Goal: Find specific page/section: Locate item on page

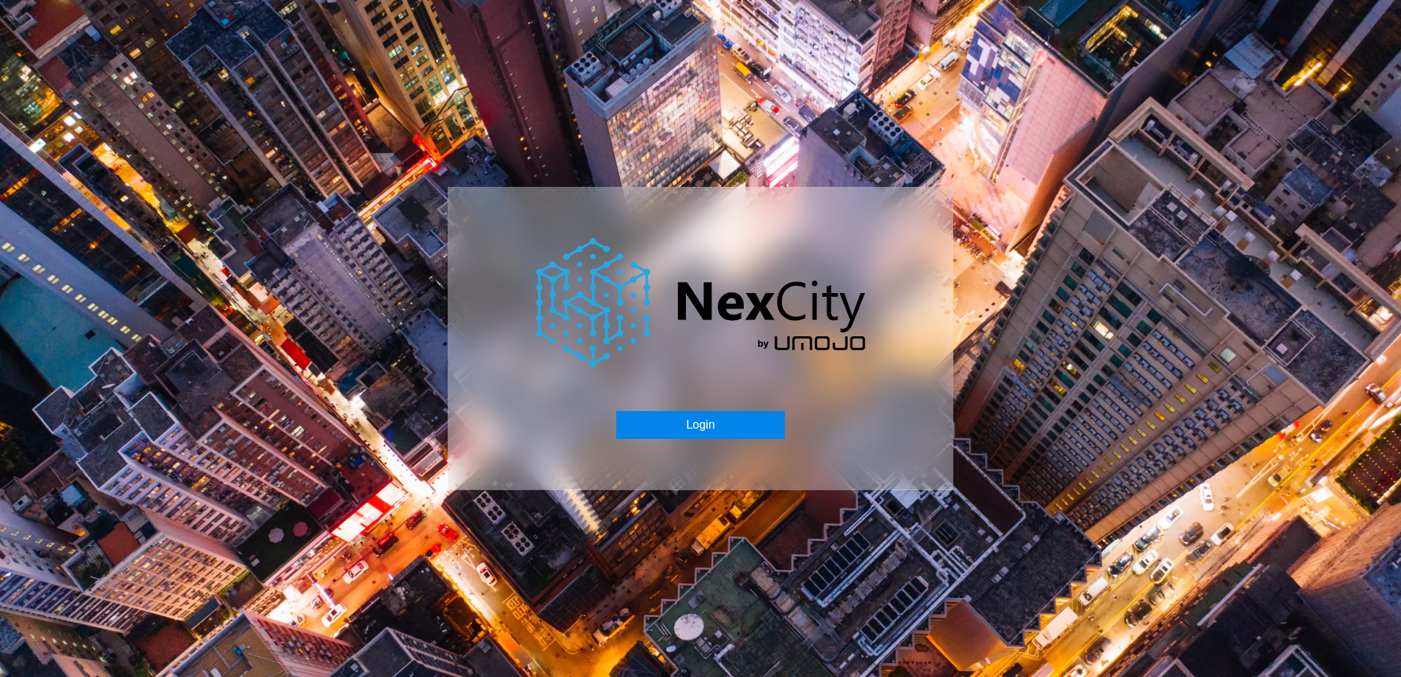
click at [695, 423] on button "Login" at bounding box center [700, 425] width 168 height 28
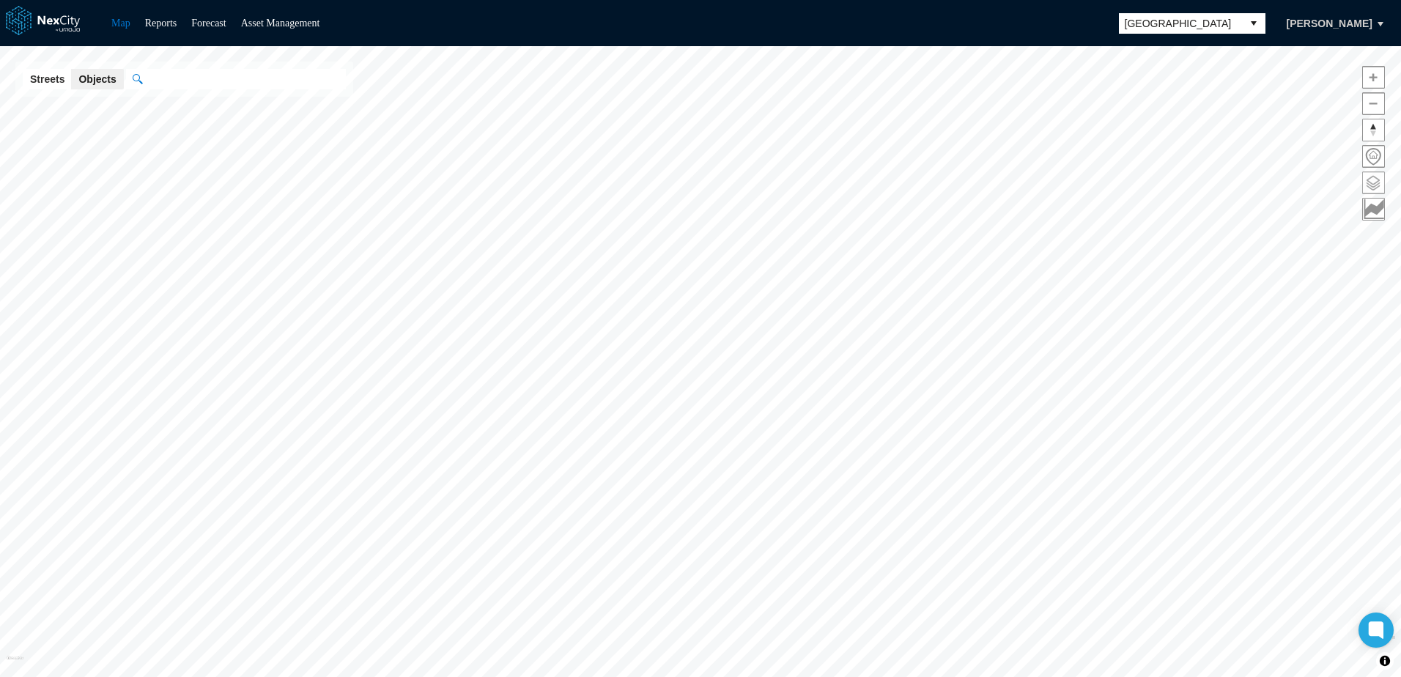
click at [1374, 180] on span at bounding box center [1373, 182] width 21 height 21
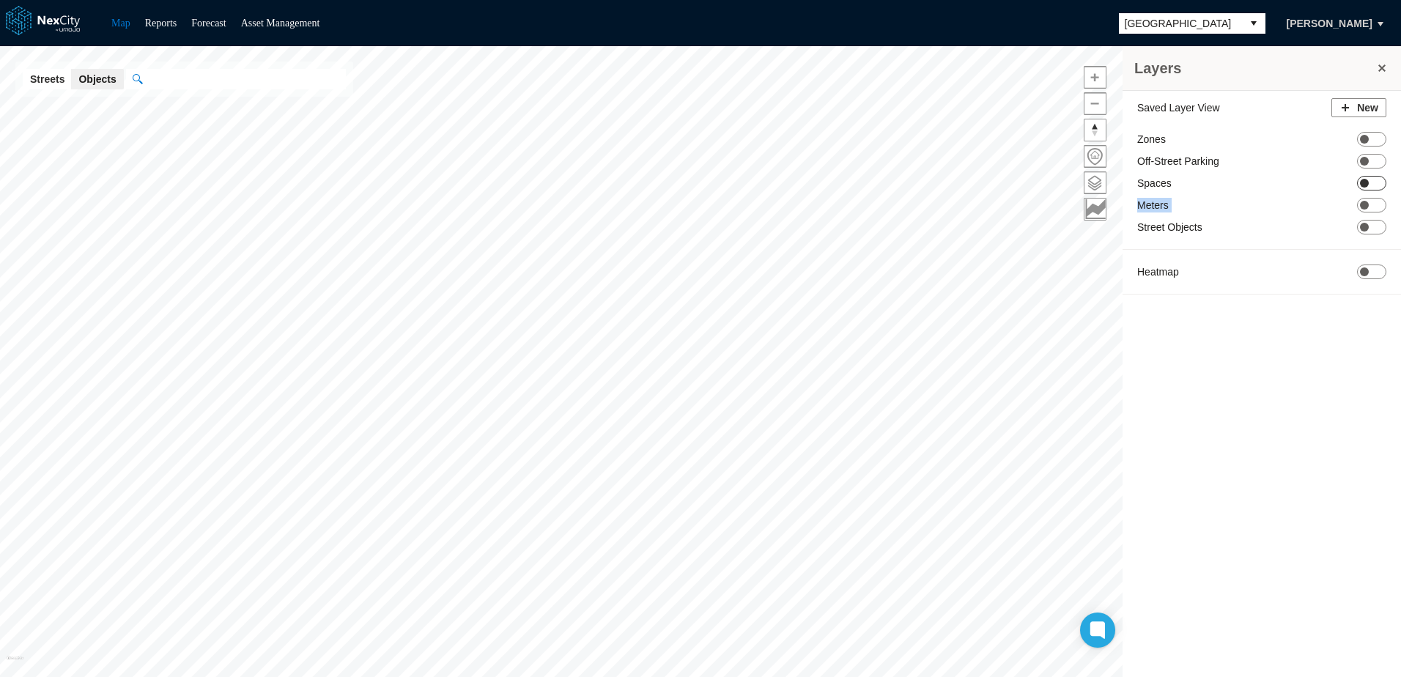
click at [1371, 189] on div "Saved Layer View New Zones ON OFF Off-Street Parking ON OFF Spaces ON OFF Meter…" at bounding box center [1261, 200] width 278 height 218
click at [1368, 184] on span at bounding box center [1364, 183] width 9 height 9
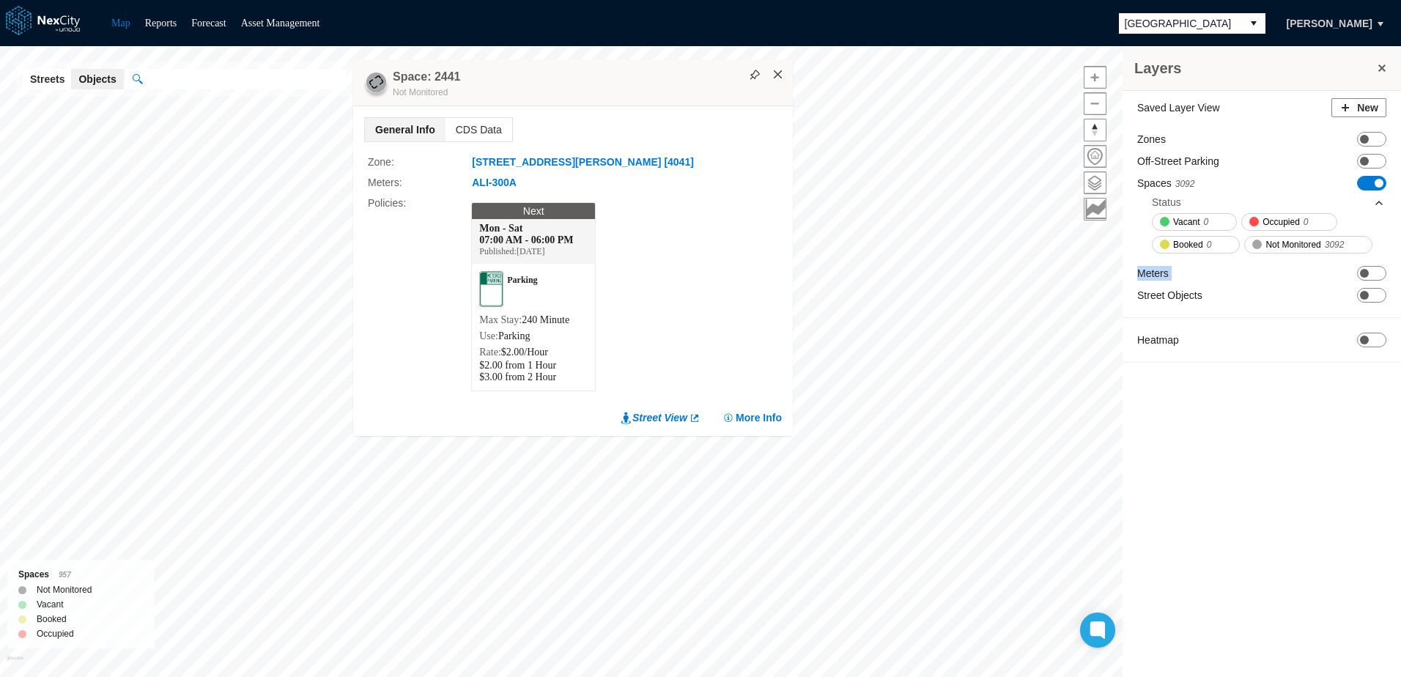
click at [775, 68] on button "×" at bounding box center [777, 74] width 13 height 13
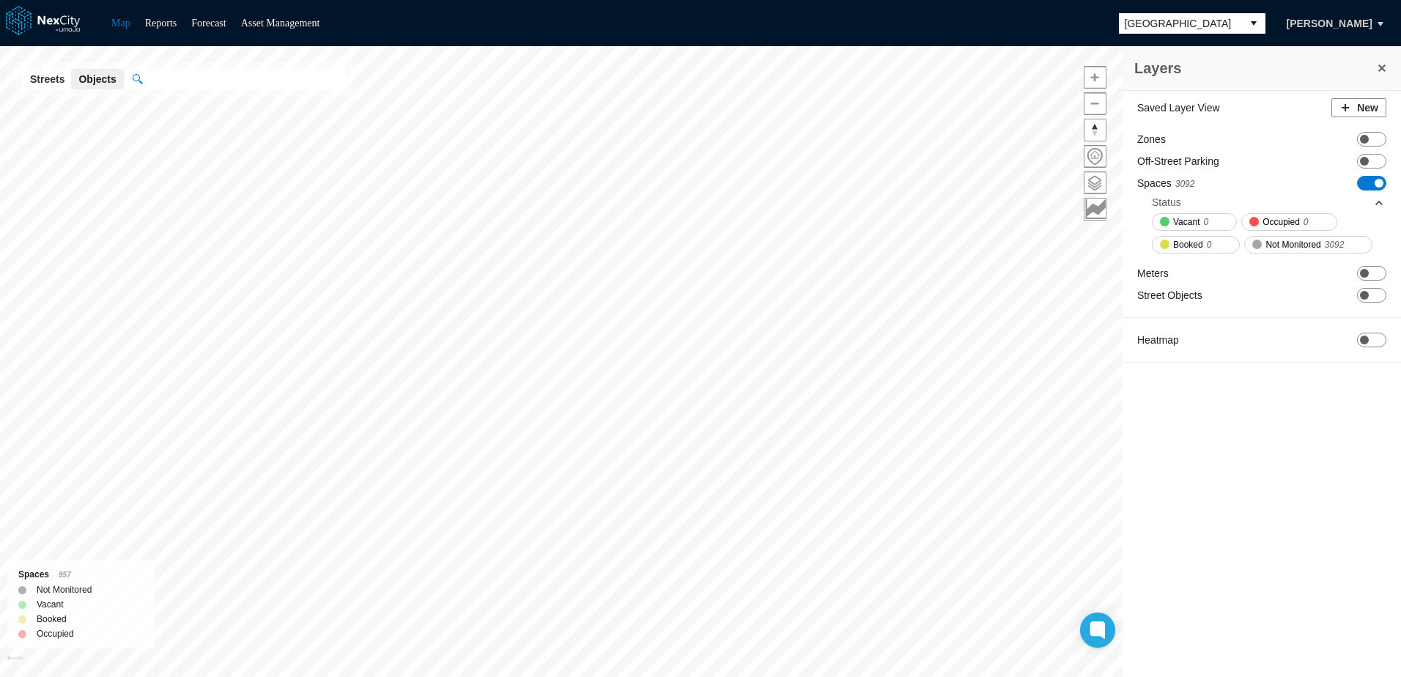
click at [252, 81] on input "text" at bounding box center [244, 79] width 204 height 21
type input "****"
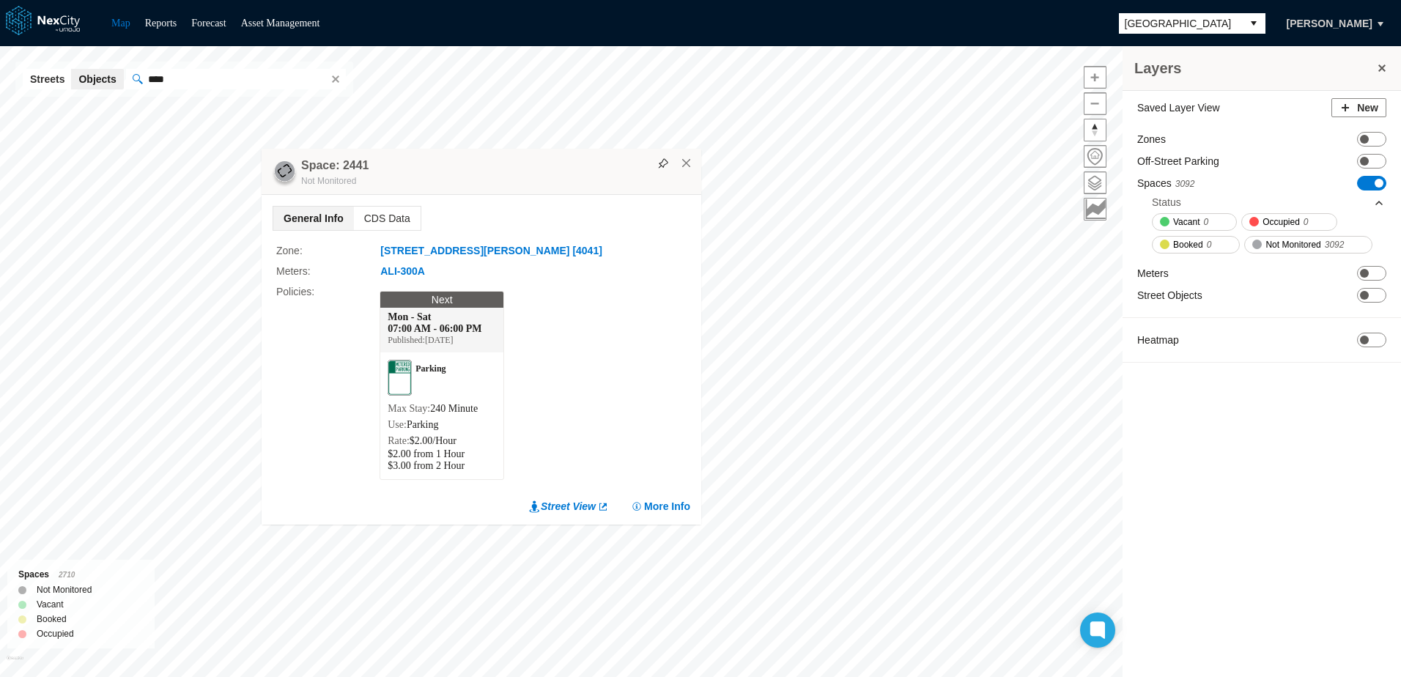
drag, startPoint x: 757, startPoint y: 71, endPoint x: 538, endPoint y: 160, distance: 236.3
click at [538, 160] on div "Space: 2441 Not Monitored" at bounding box center [482, 172] width 440 height 46
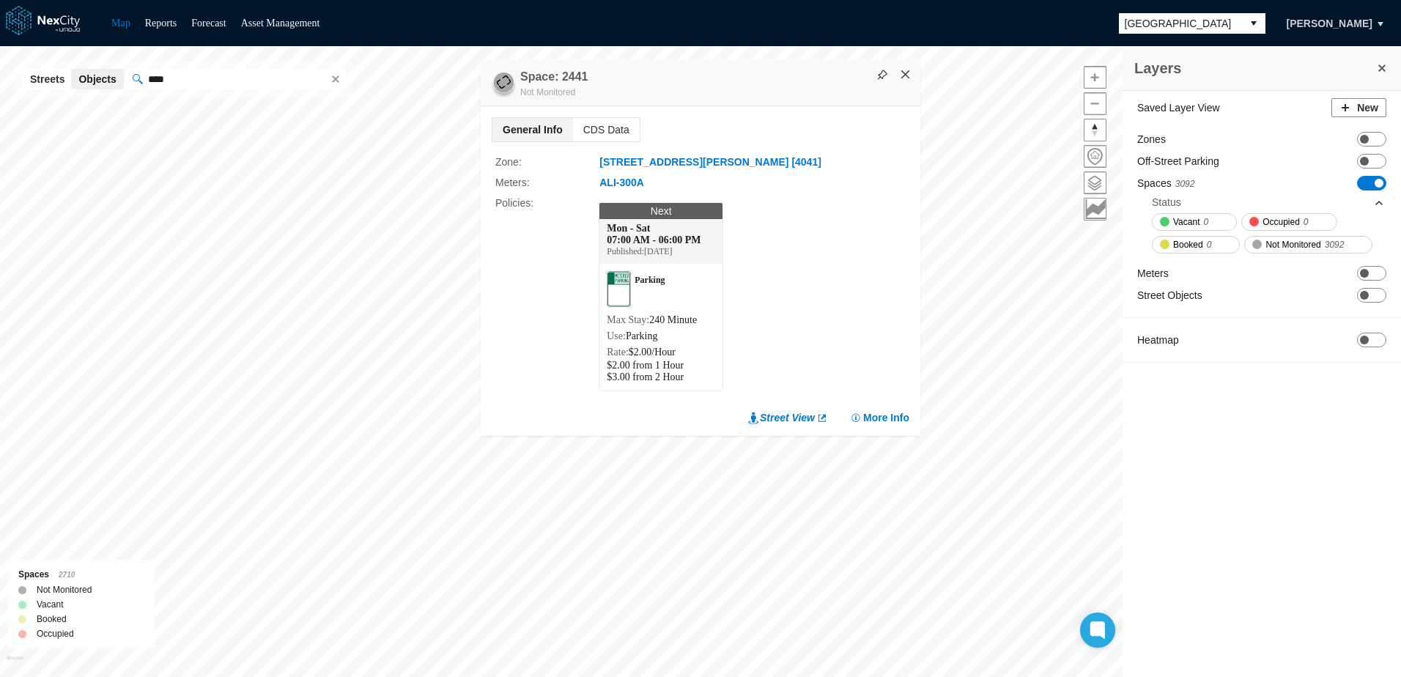
click at [903, 68] on button "×" at bounding box center [905, 74] width 13 height 13
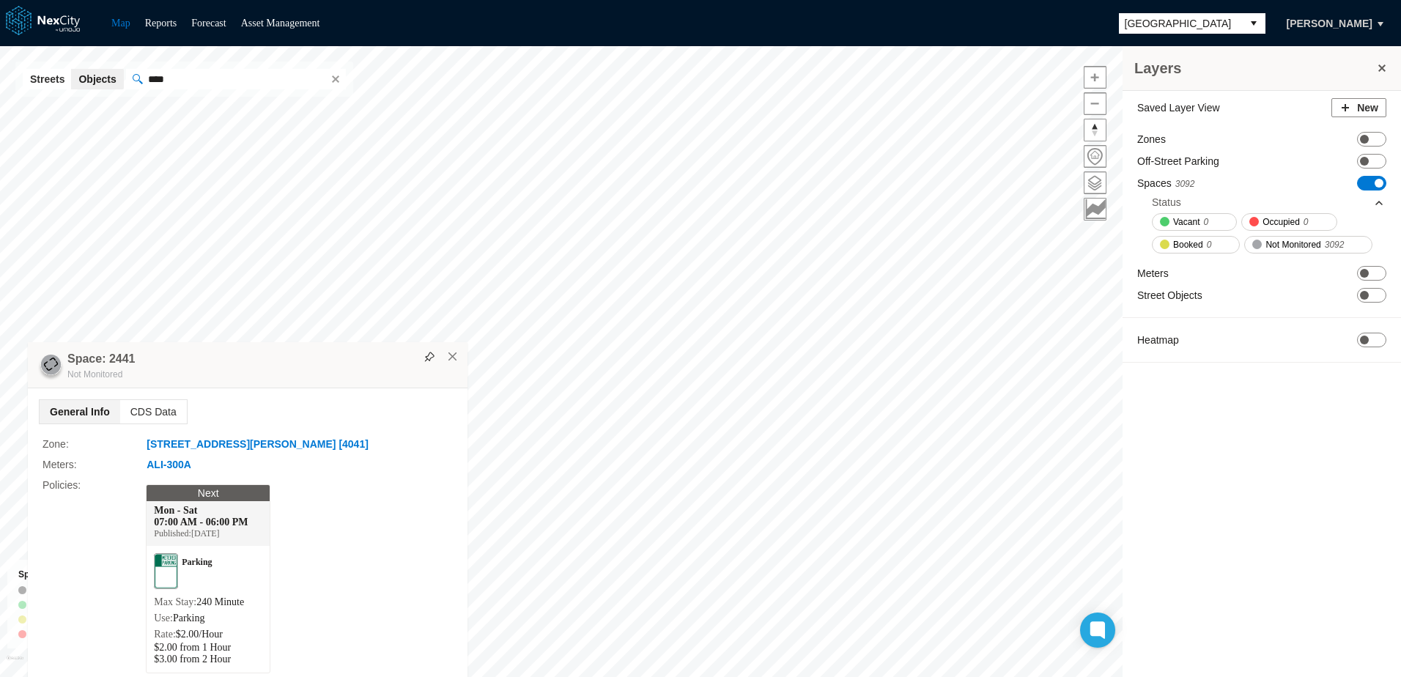
drag, startPoint x: 719, startPoint y: 156, endPoint x: 316, endPoint y: 352, distance: 447.9
click at [316, 352] on div "Space: 2441 Not Monitored" at bounding box center [248, 365] width 440 height 46
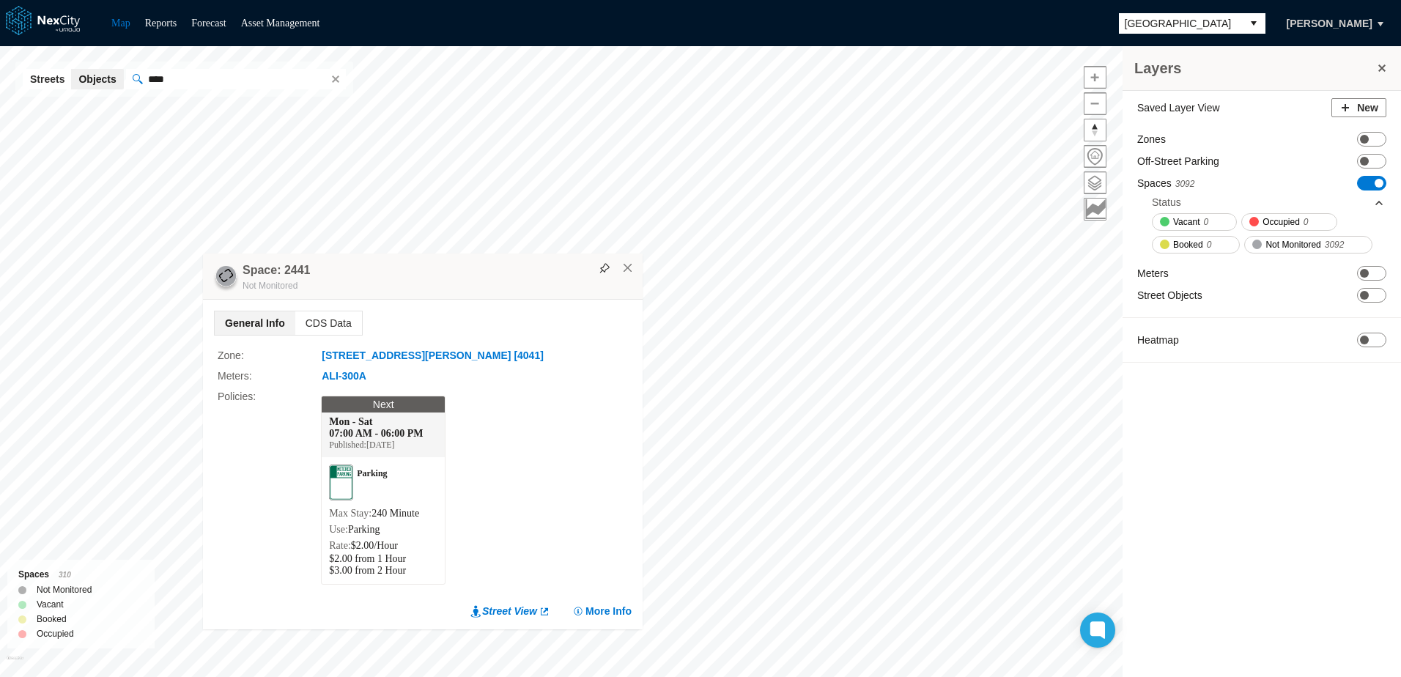
drag, startPoint x: 524, startPoint y: 193, endPoint x: 527, endPoint y: 267, distance: 74.1
click at [527, 267] on div "Space: 2441 Not Monitored" at bounding box center [423, 276] width 440 height 46
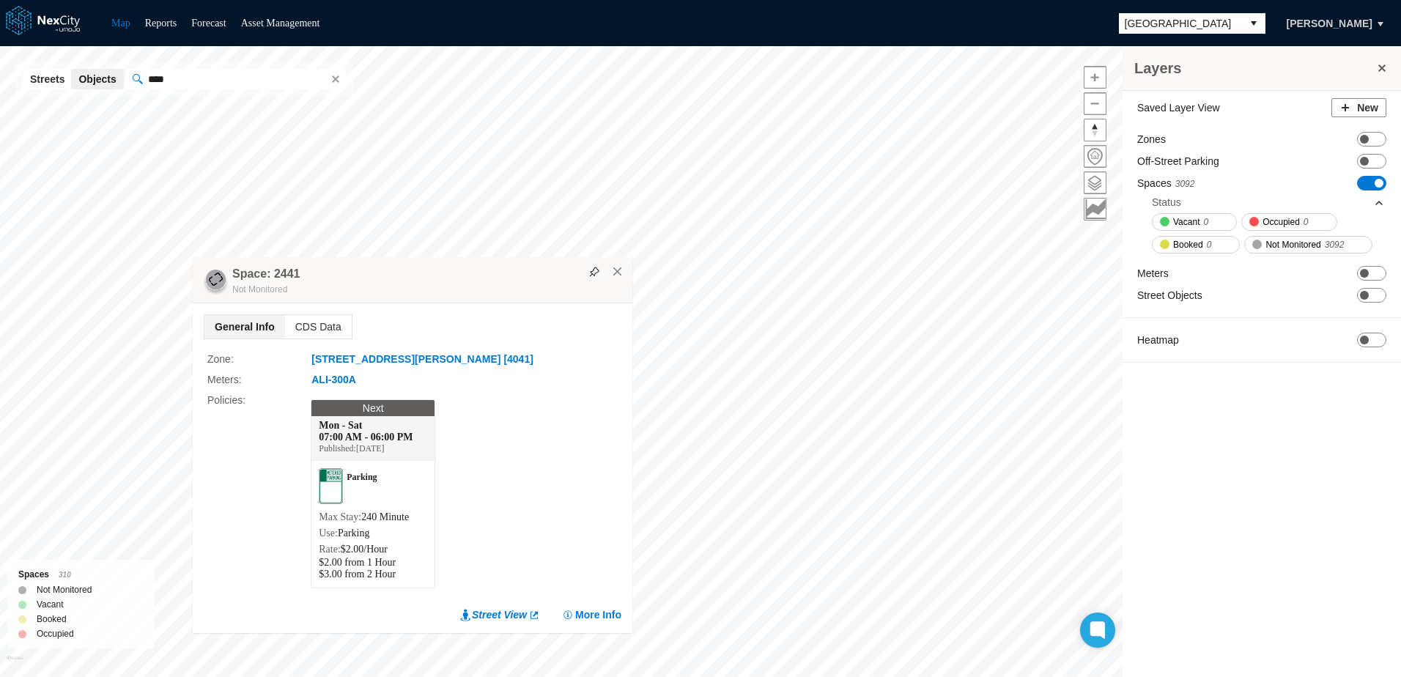
drag, startPoint x: 481, startPoint y: 266, endPoint x: 378, endPoint y: 237, distance: 106.5
click at [378, 257] on div "Space: 2441 Not Monitored" at bounding box center [413, 280] width 440 height 46
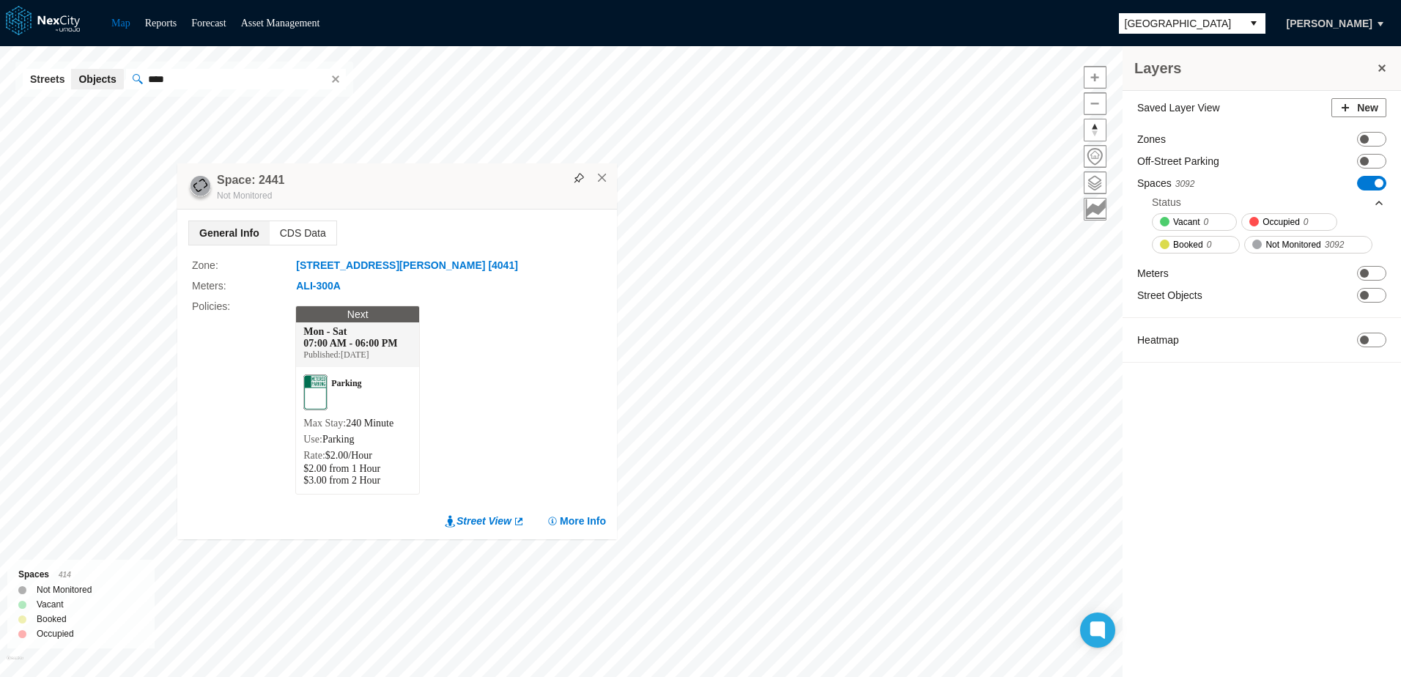
drag, startPoint x: 535, startPoint y: 146, endPoint x: 473, endPoint y: 177, distance: 69.5
click at [473, 177] on div "Space: 2441 Not Monitored" at bounding box center [397, 186] width 440 height 46
click at [606, 172] on button "×" at bounding box center [601, 178] width 13 height 13
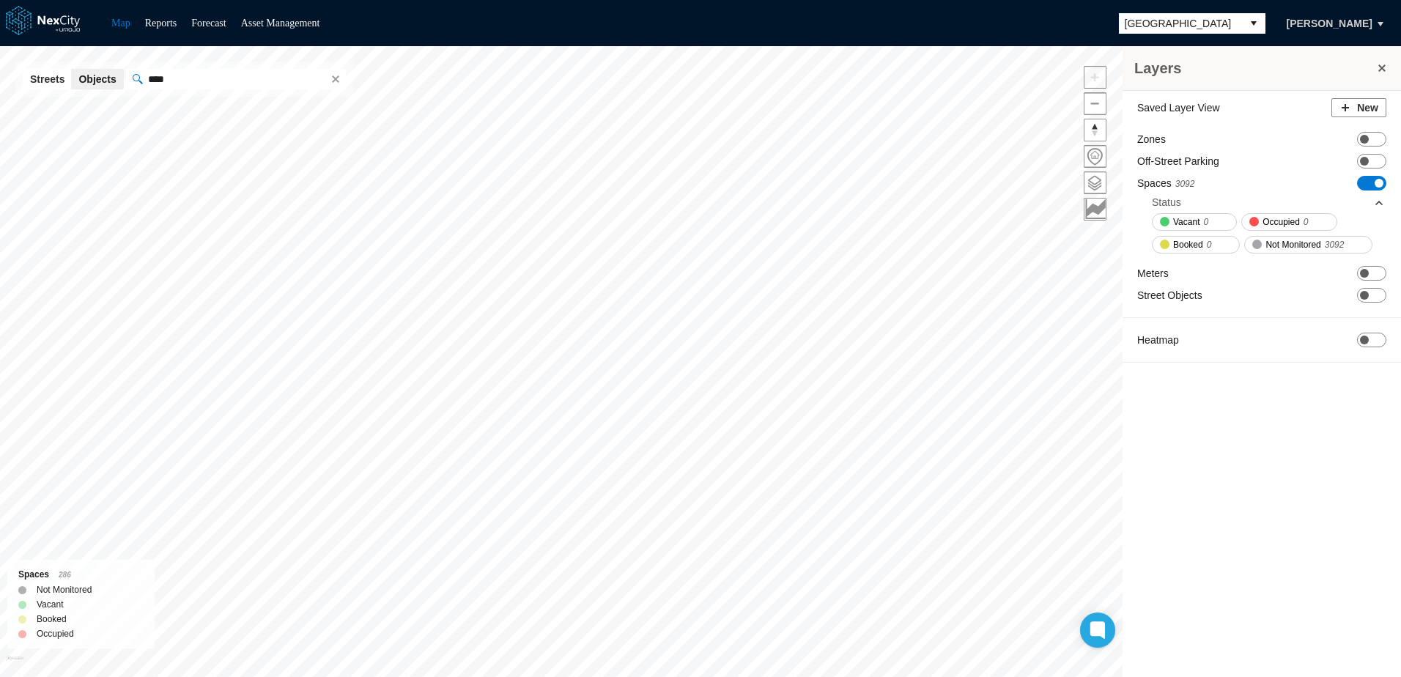
click at [190, 75] on input "****" at bounding box center [233, 79] width 183 height 21
click at [222, 112] on div "Space: 2441" at bounding box center [263, 108] width 212 height 16
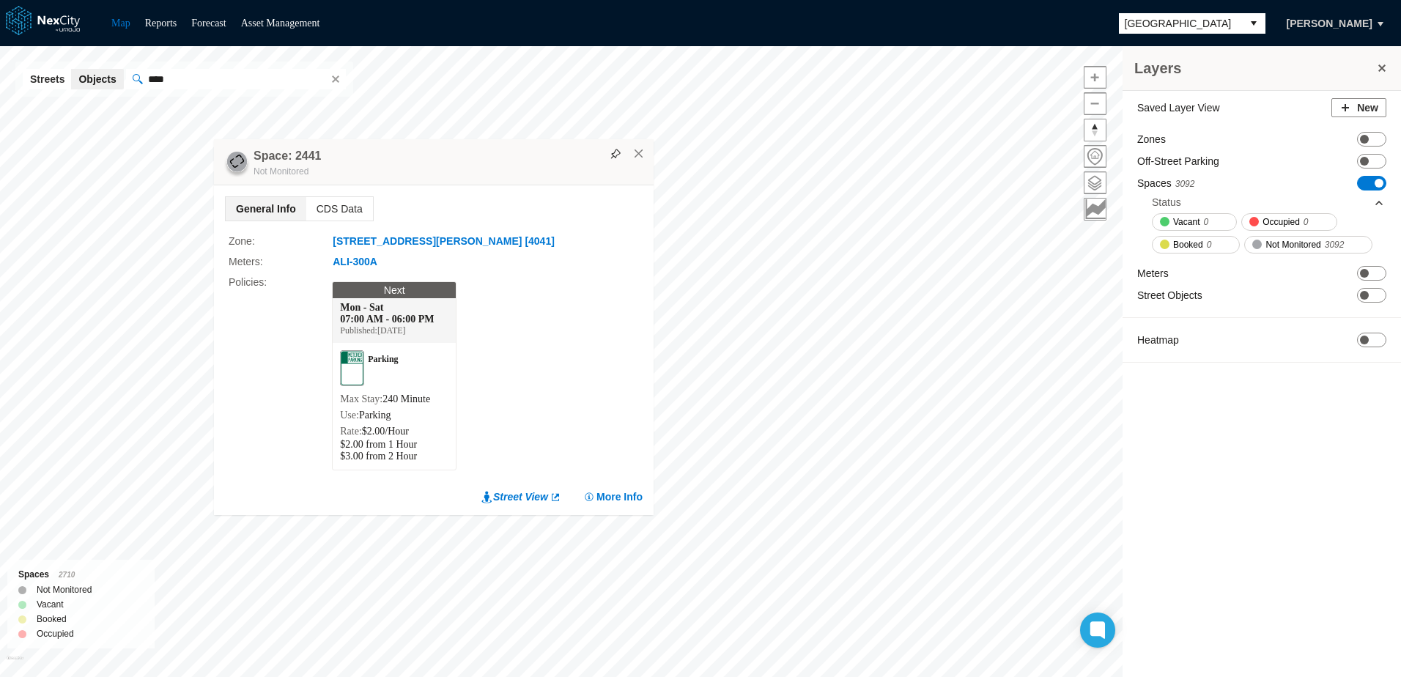
drag, startPoint x: 700, startPoint y: 82, endPoint x: 243, endPoint y: 192, distance: 469.4
click at [243, 185] on div "Space: 2441 Not Monitored" at bounding box center [434, 162] width 440 height 46
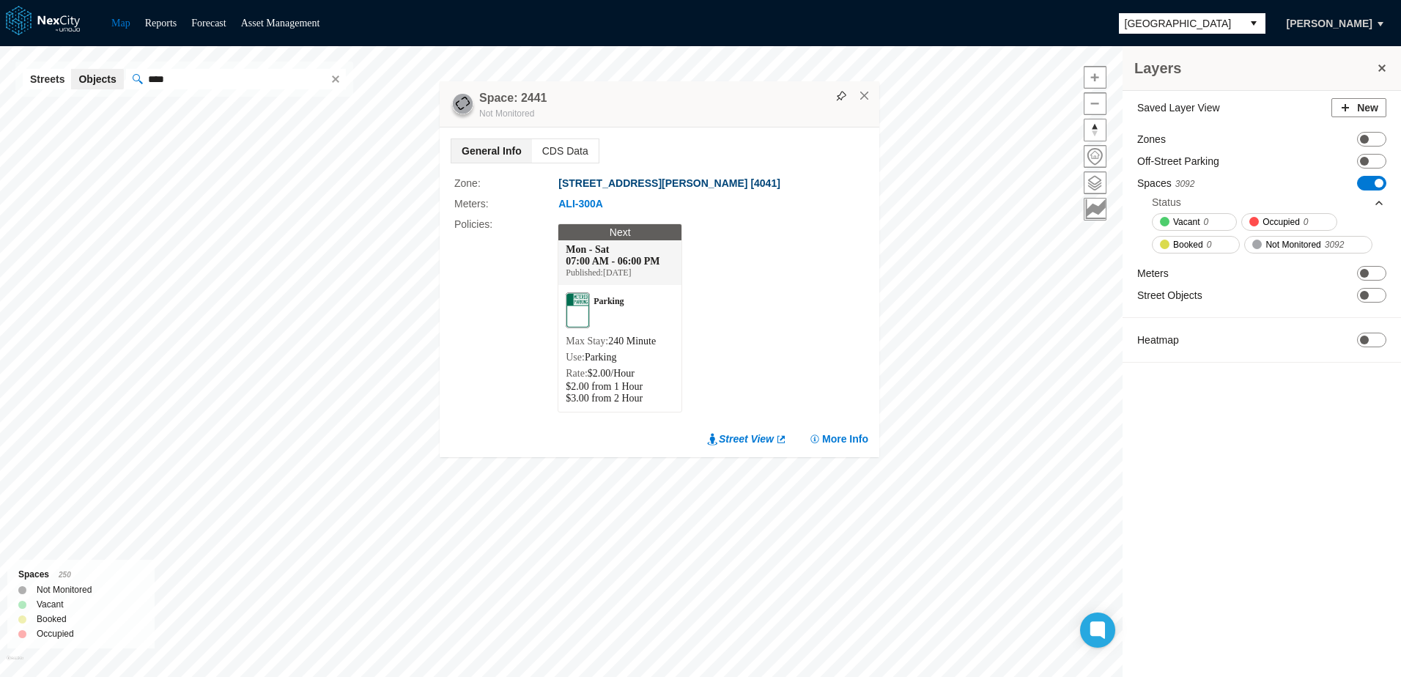
click at [628, 176] on button "[STREET_ADDRESS][PERSON_NAME] [4041]" at bounding box center [668, 183] width 223 height 15
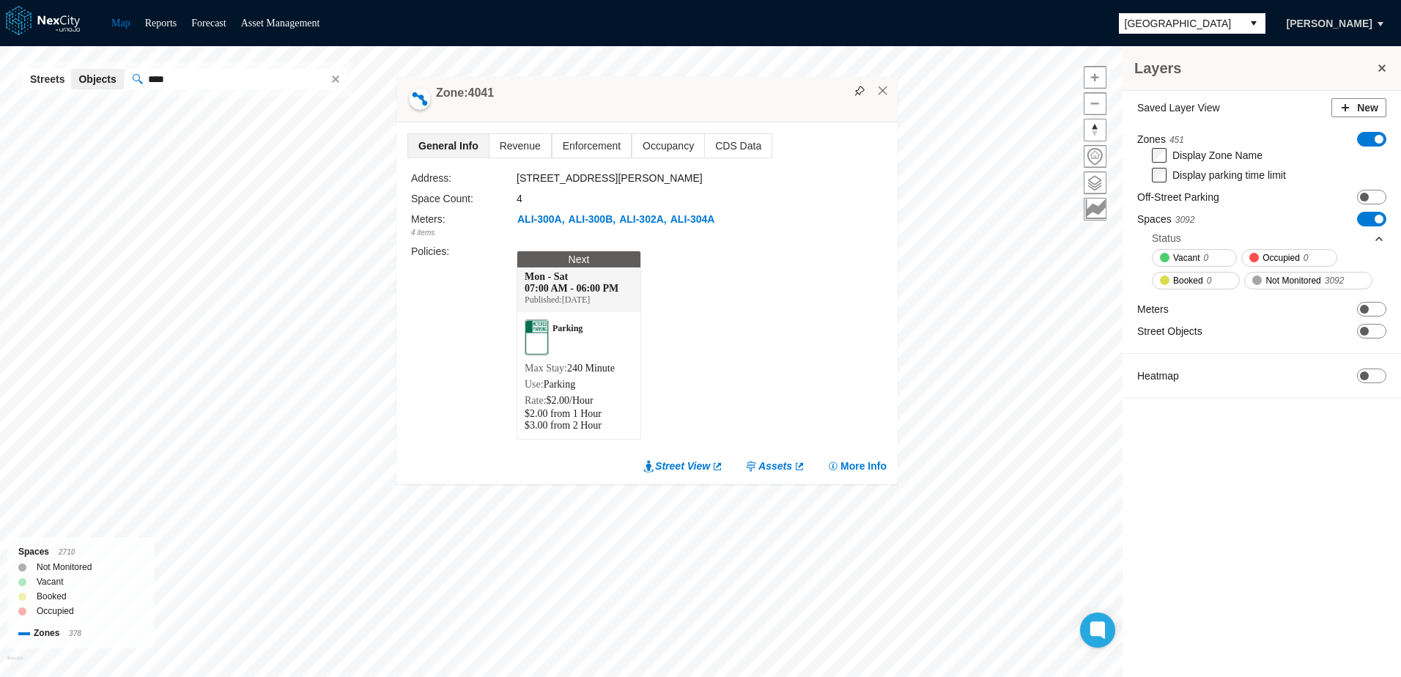
drag, startPoint x: 749, startPoint y: 78, endPoint x: 418, endPoint y: 179, distance: 345.5
click at [418, 122] on div "Zone: 4041" at bounding box center [646, 99] width 501 height 46
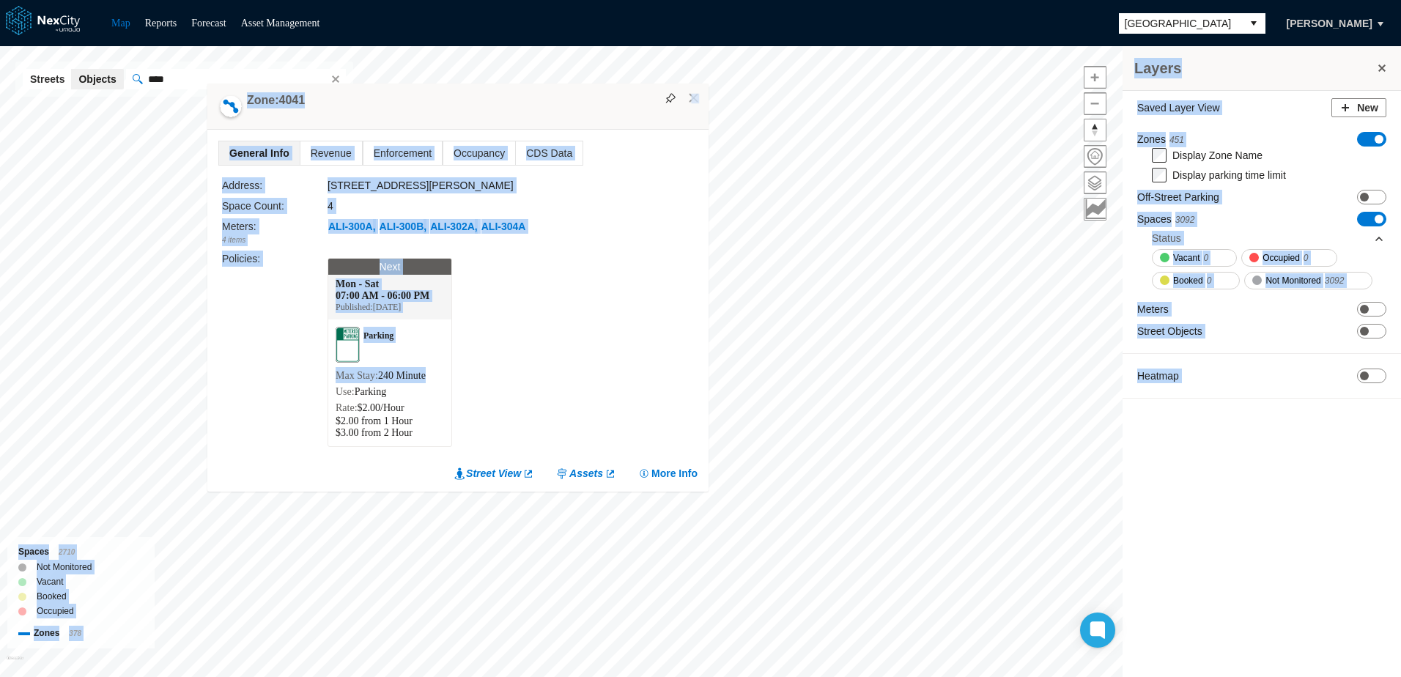
click at [738, 234] on div "Layers Saved Layer View New Zones 451 ON OFF Display Zone Name Display parking …" at bounding box center [700, 361] width 1401 height 631
drag, startPoint x: 680, startPoint y: 271, endPoint x: 690, endPoint y: 91, distance: 180.5
click at [690, 92] on button "×" at bounding box center [693, 98] width 13 height 13
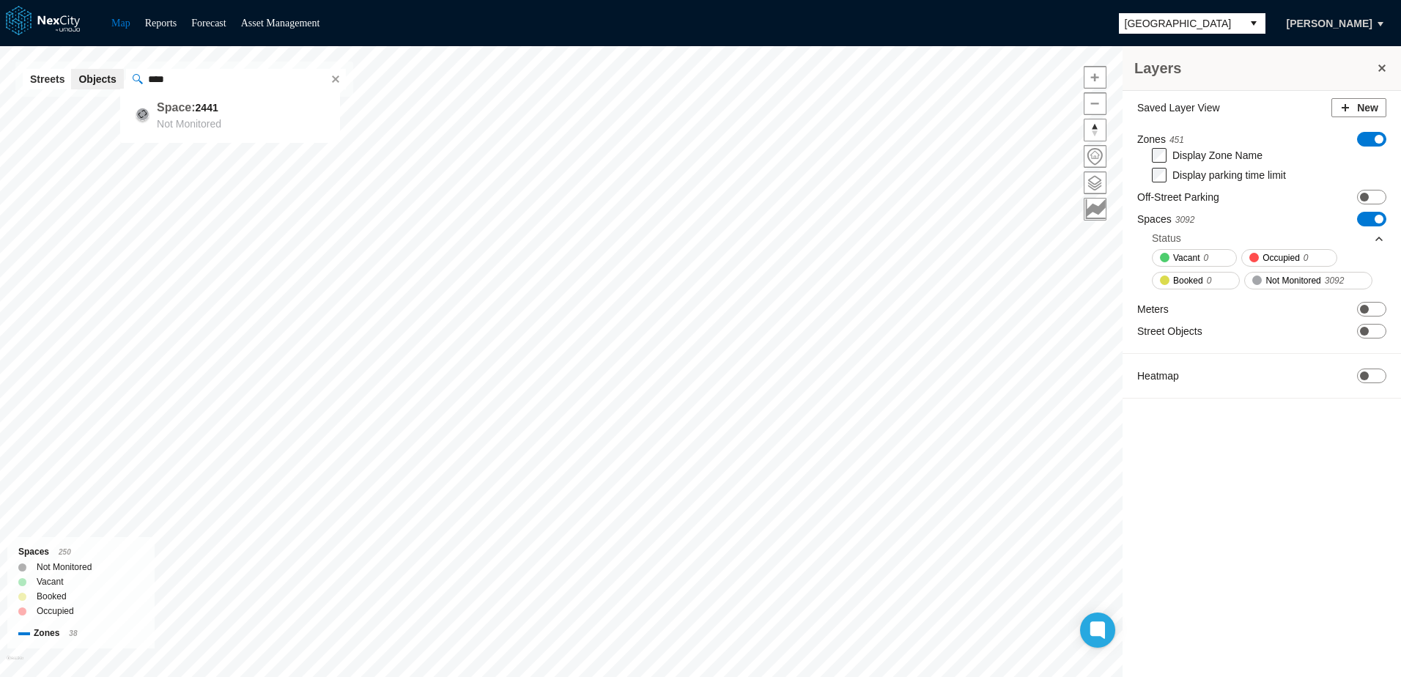
click at [194, 72] on input "****" at bounding box center [233, 79] width 183 height 21
click at [215, 116] on div "Space: 2441" at bounding box center [263, 108] width 212 height 16
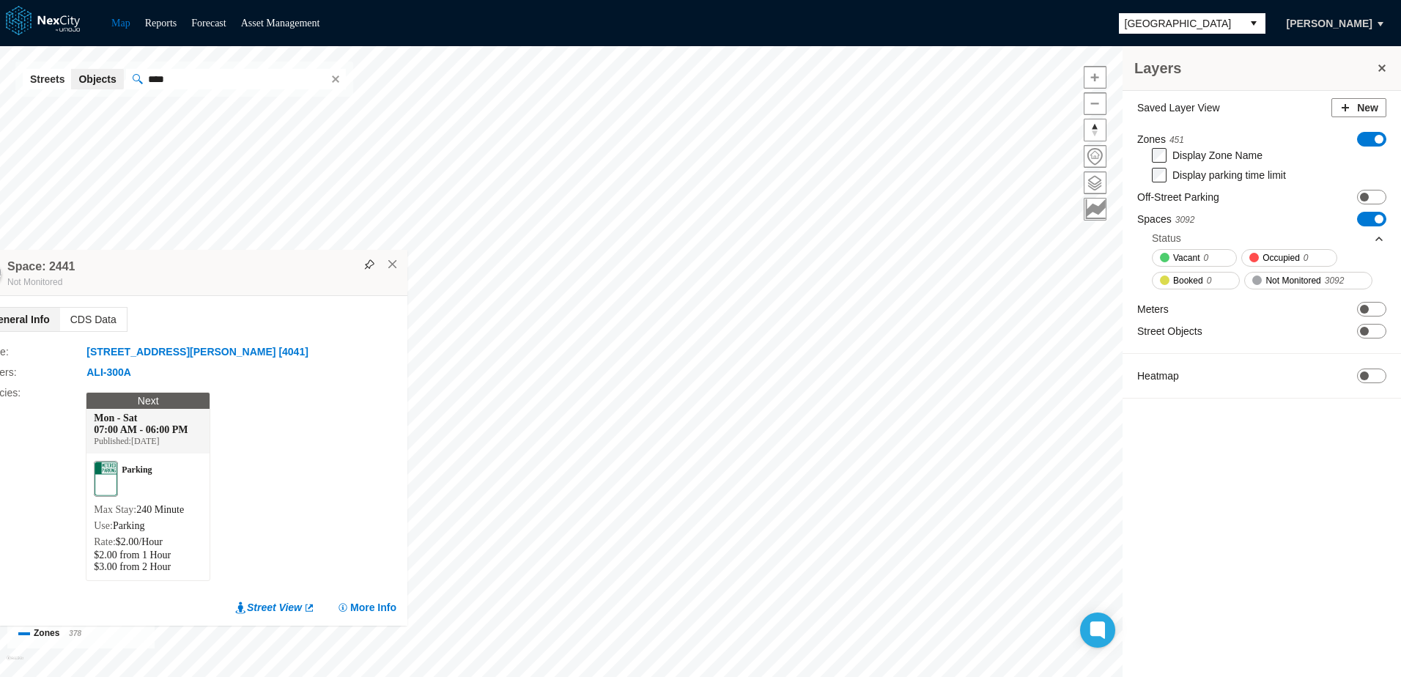
drag, startPoint x: 720, startPoint y: 81, endPoint x: 215, endPoint y: 271, distance: 539.9
click at [215, 271] on div "Space: 2441 Not Monitored" at bounding box center [188, 273] width 440 height 46
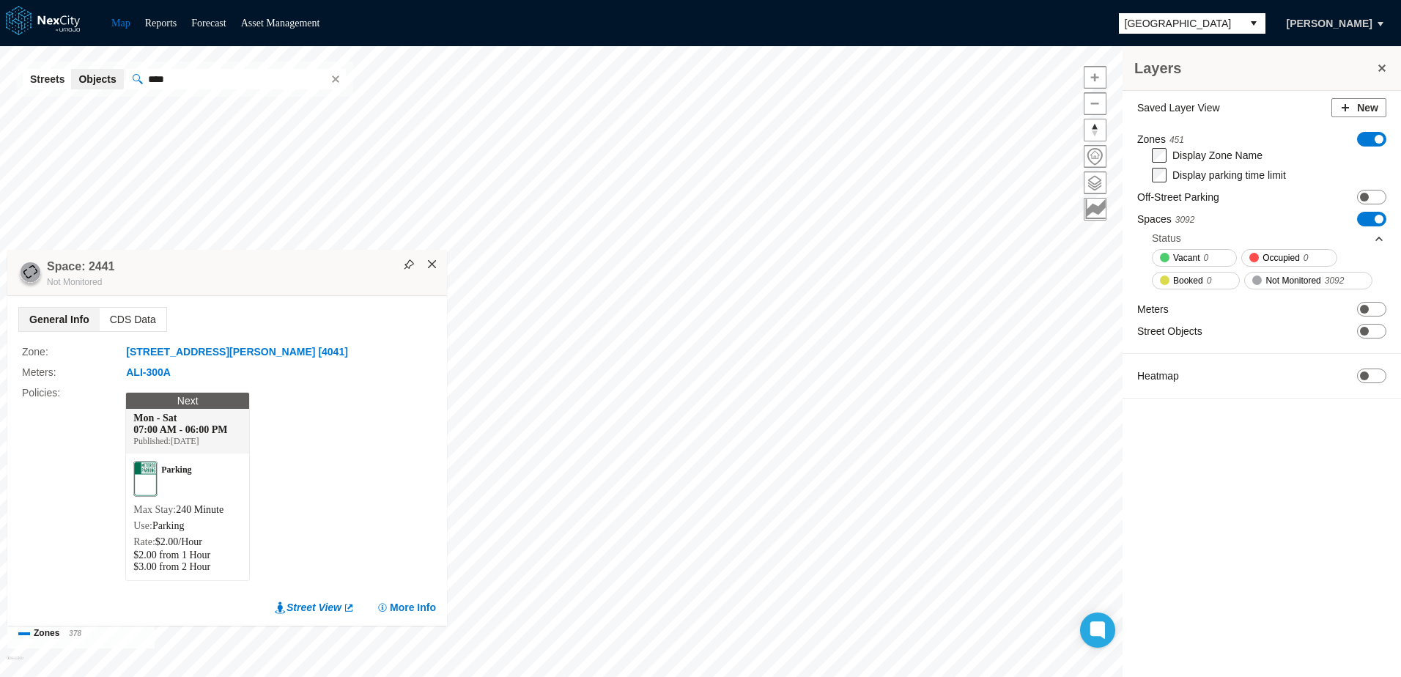
click at [429, 258] on button "×" at bounding box center [432, 264] width 13 height 13
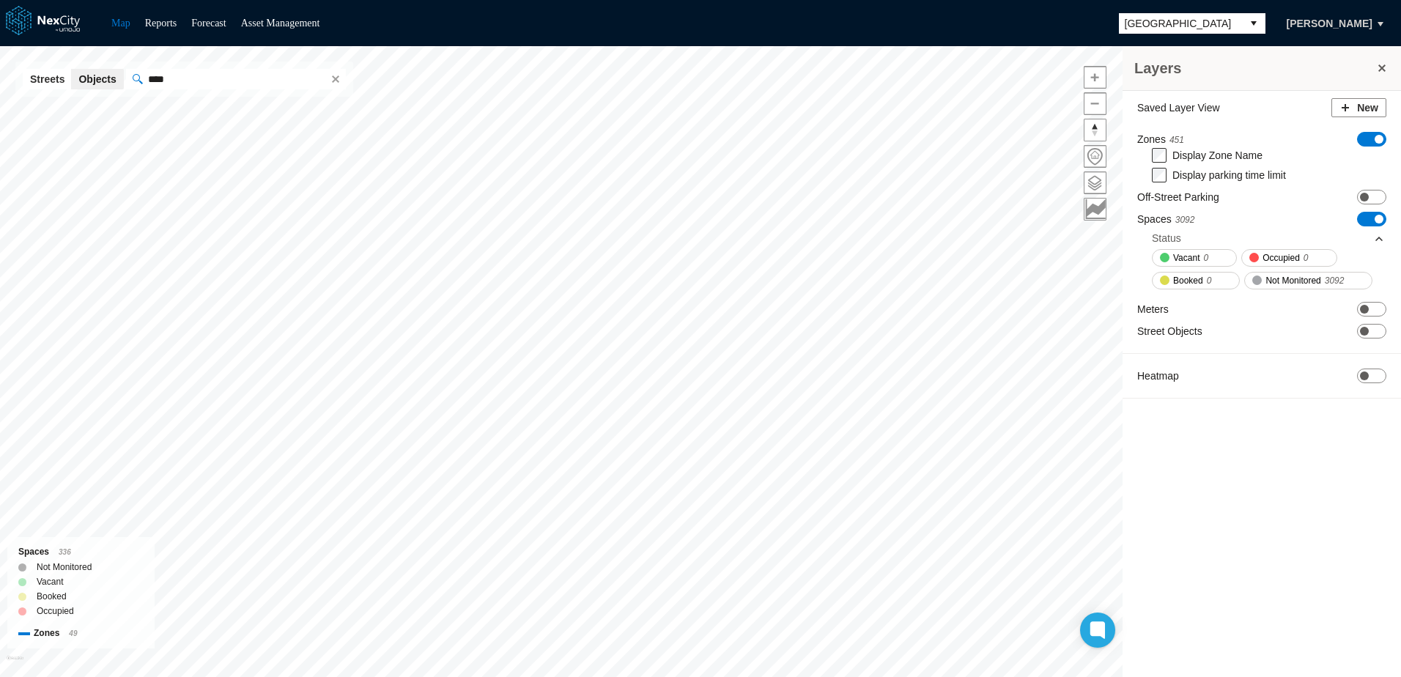
click at [1190, 16] on span "[GEOGRAPHIC_DATA]" at bounding box center [1179, 23] width 111 height 15
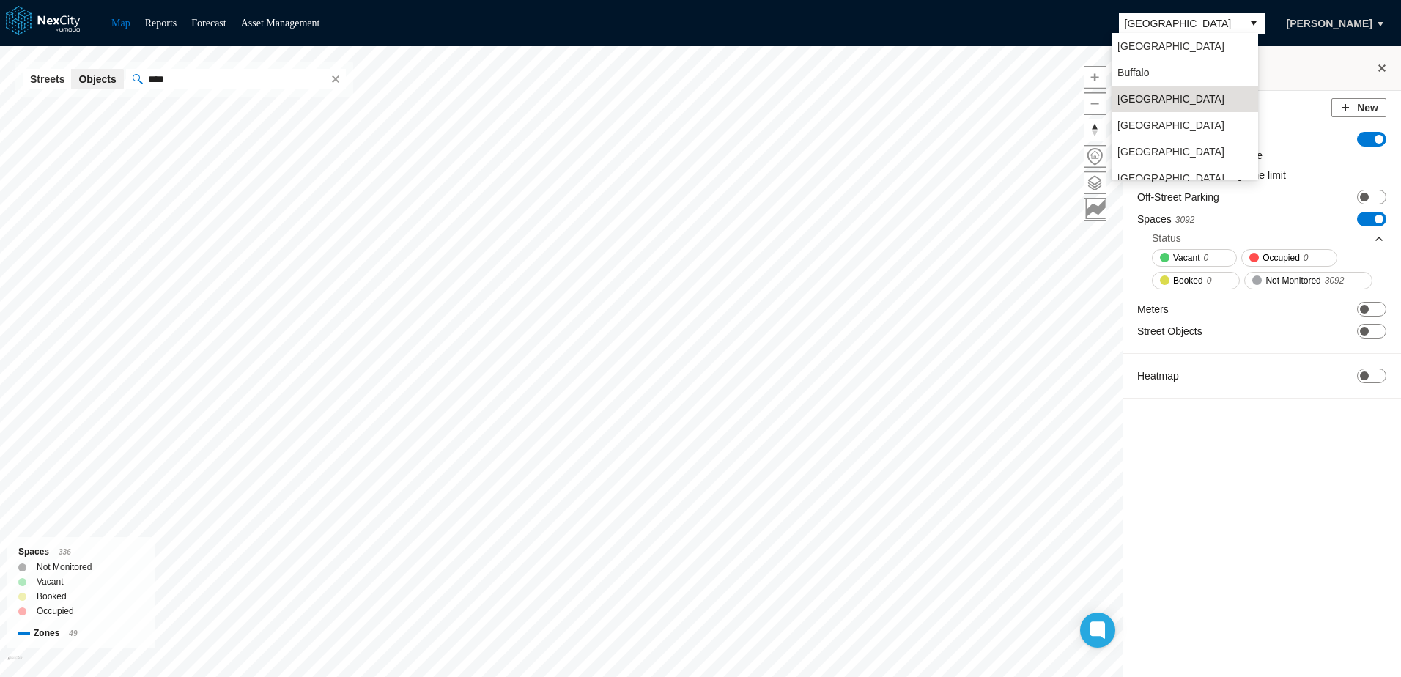
scroll to position [38, 0]
click at [1148, 141] on span "[GEOGRAPHIC_DATA][PERSON_NAME]" at bounding box center [1184, 147] width 135 height 29
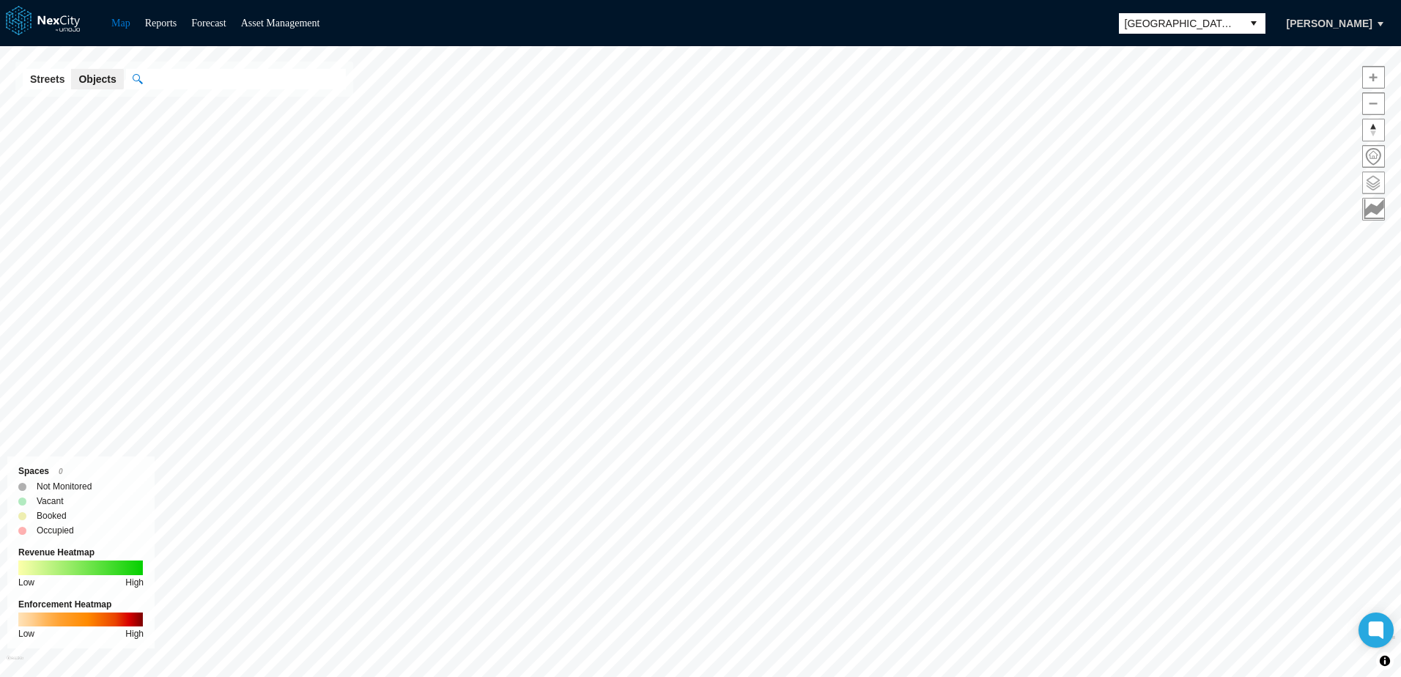
click at [1365, 184] on span at bounding box center [1373, 182] width 21 height 21
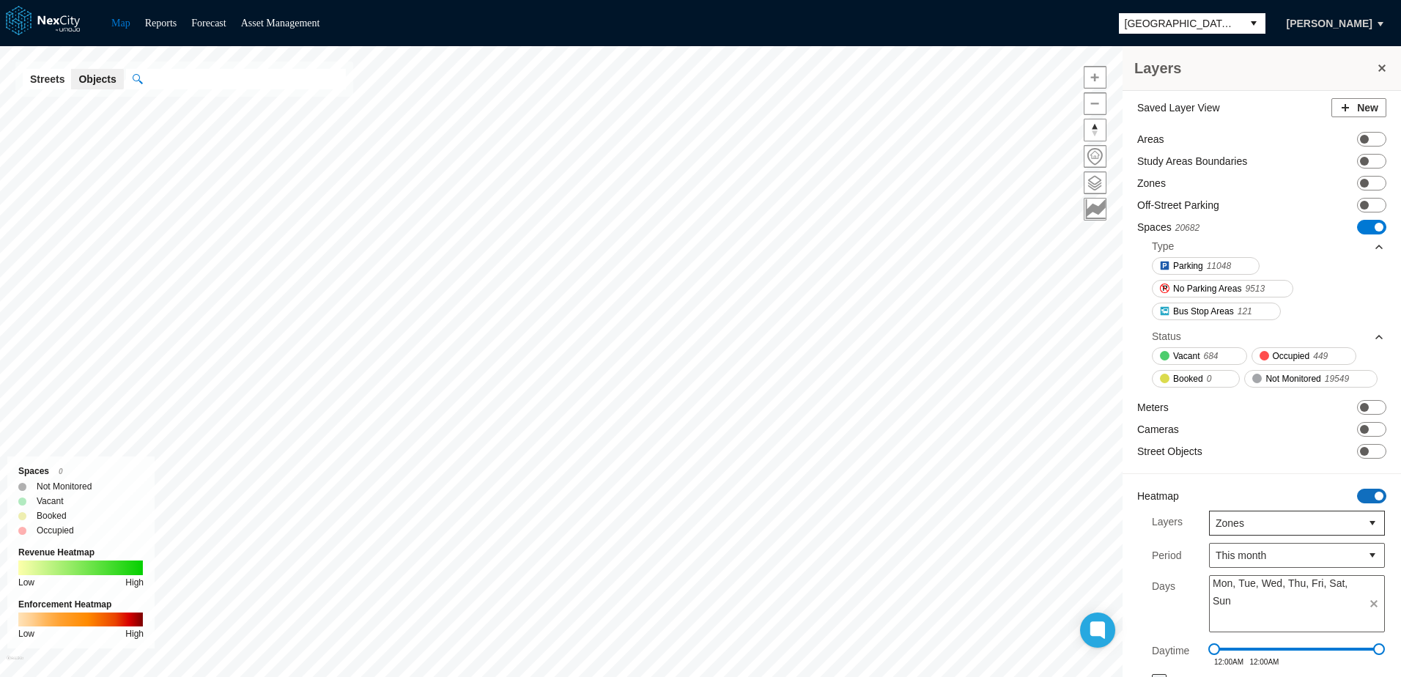
click at [1361, 503] on span "ON OFF" at bounding box center [1371, 496] width 29 height 15
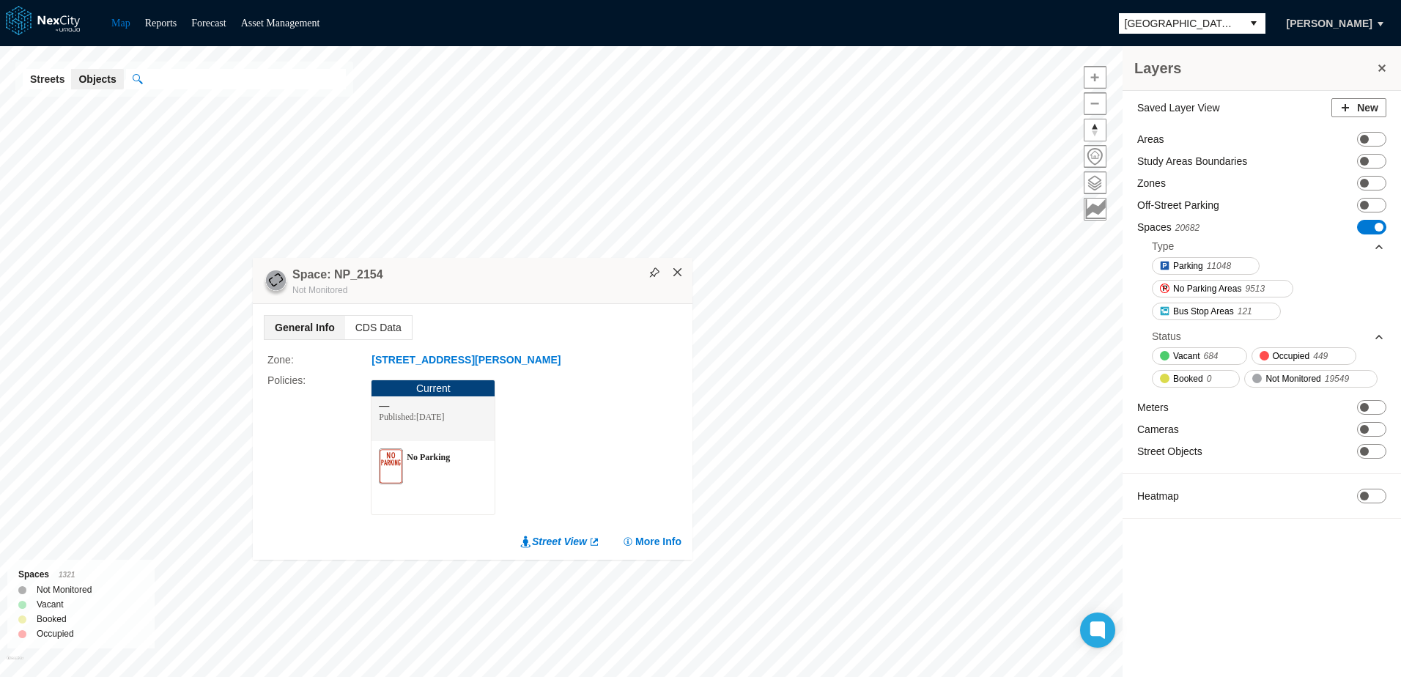
click at [677, 275] on button "×" at bounding box center [677, 272] width 13 height 13
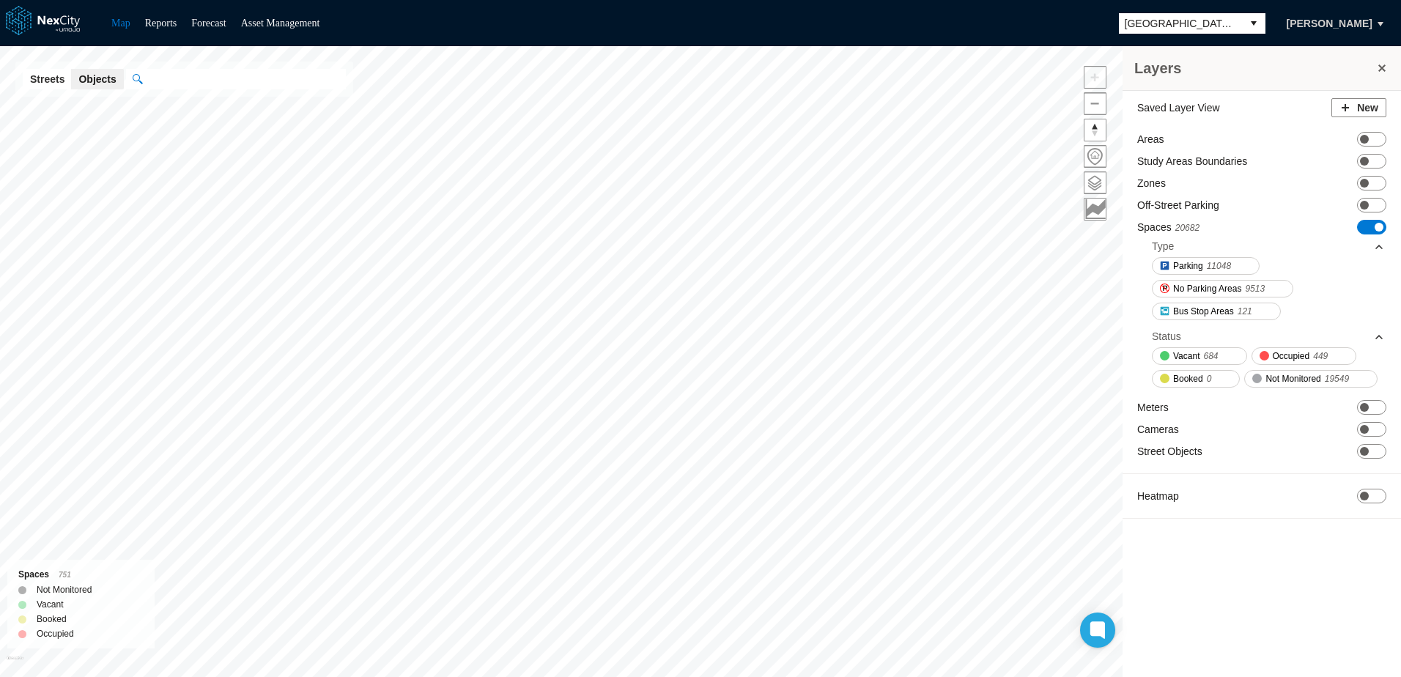
click at [183, 76] on input "text" at bounding box center [244, 79] width 204 height 21
click at [237, 103] on div "Space: 57: 2154" at bounding box center [263, 108] width 212 height 16
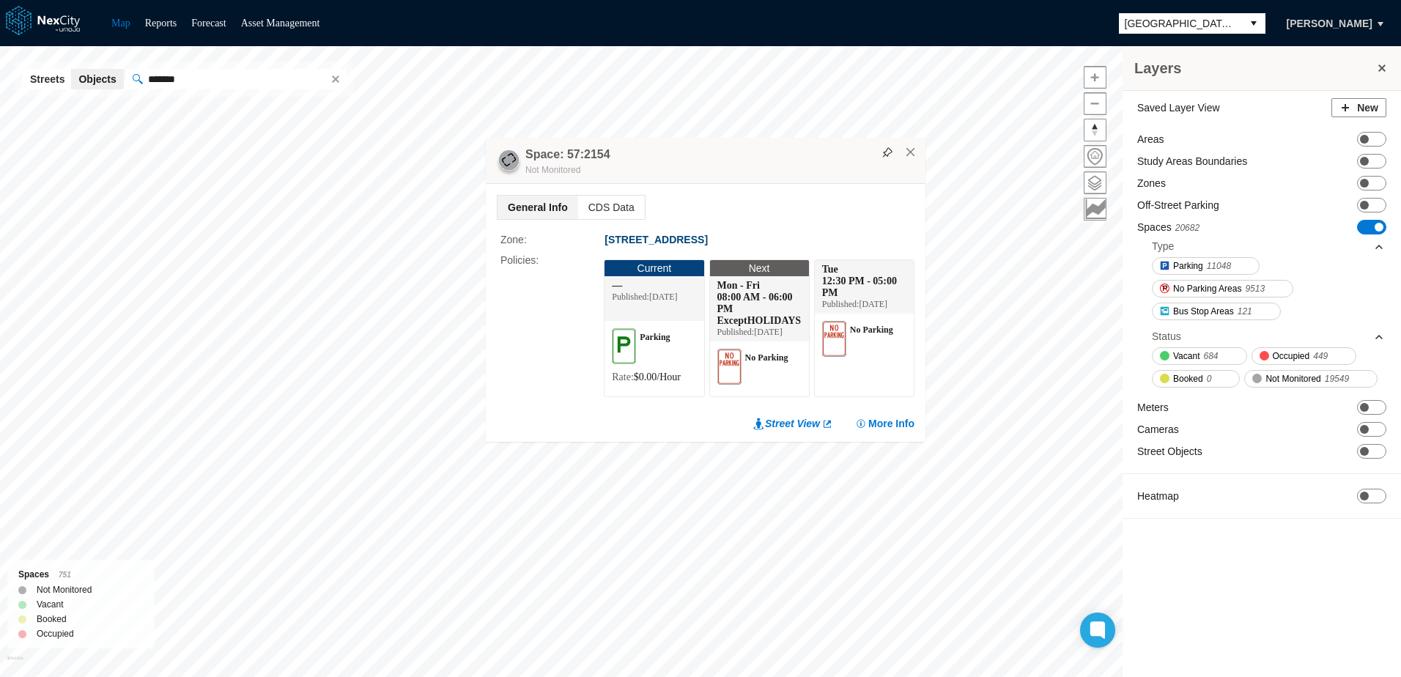
drag, startPoint x: 632, startPoint y: 80, endPoint x: 638, endPoint y: 158, distance: 78.6
click at [638, 158] on div "Space: 57:2154 Not Monitored" at bounding box center [706, 161] width 440 height 46
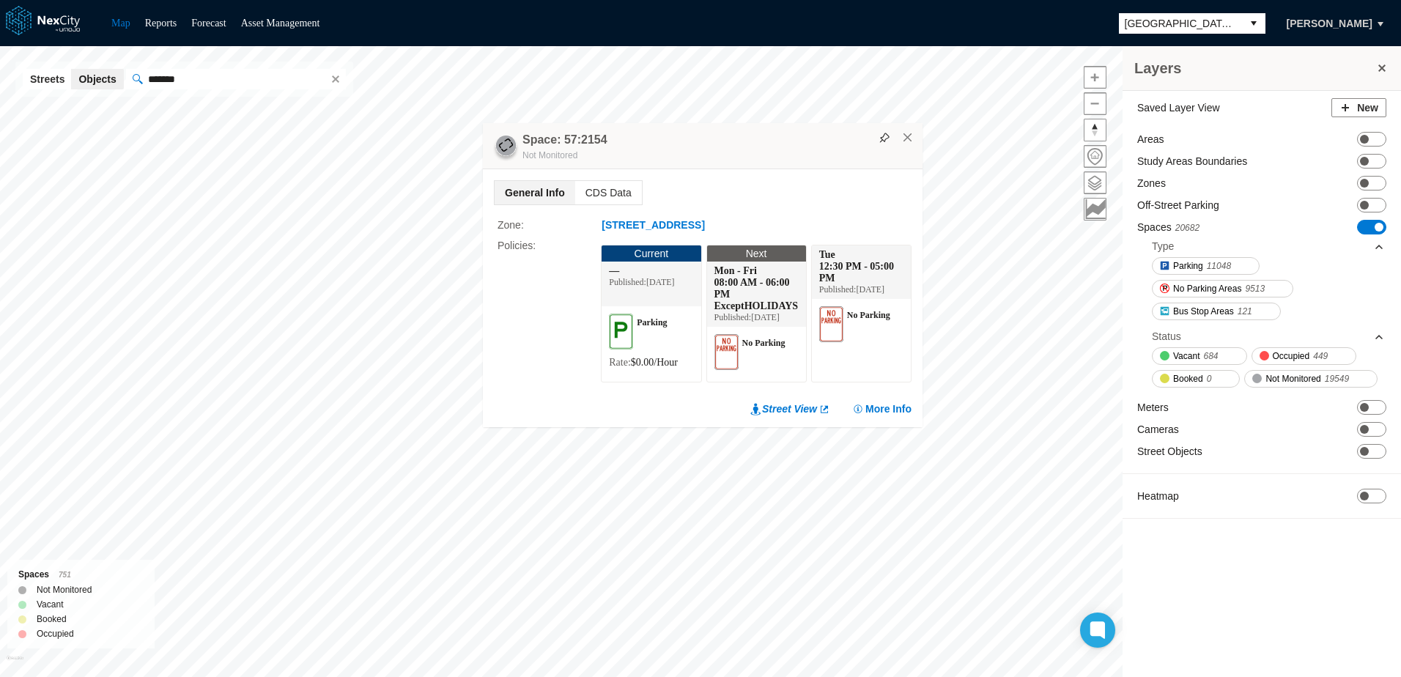
drag, startPoint x: 751, startPoint y: 122, endPoint x: 754, endPoint y: 152, distance: 29.4
click at [754, 152] on div "Space: 57:2154 Not Monitored" at bounding box center [703, 146] width 440 height 46
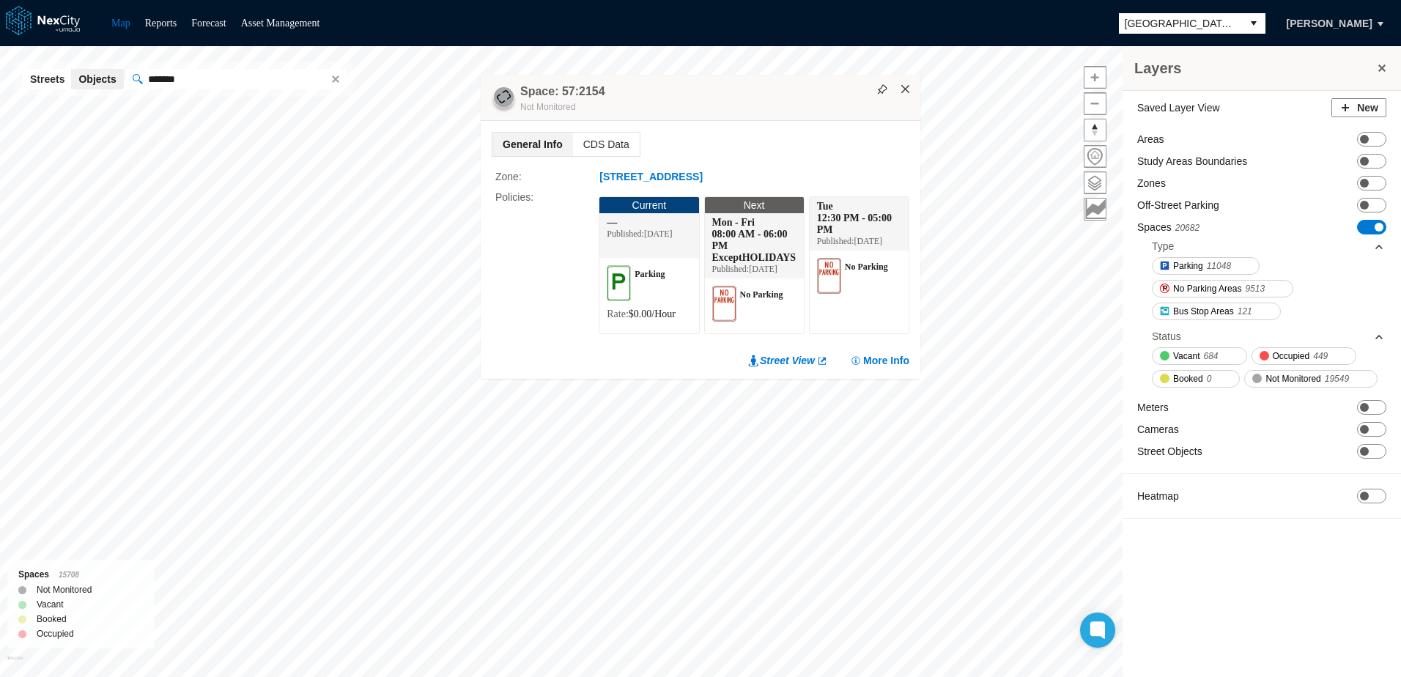
click at [905, 83] on button "×" at bounding box center [905, 89] width 13 height 13
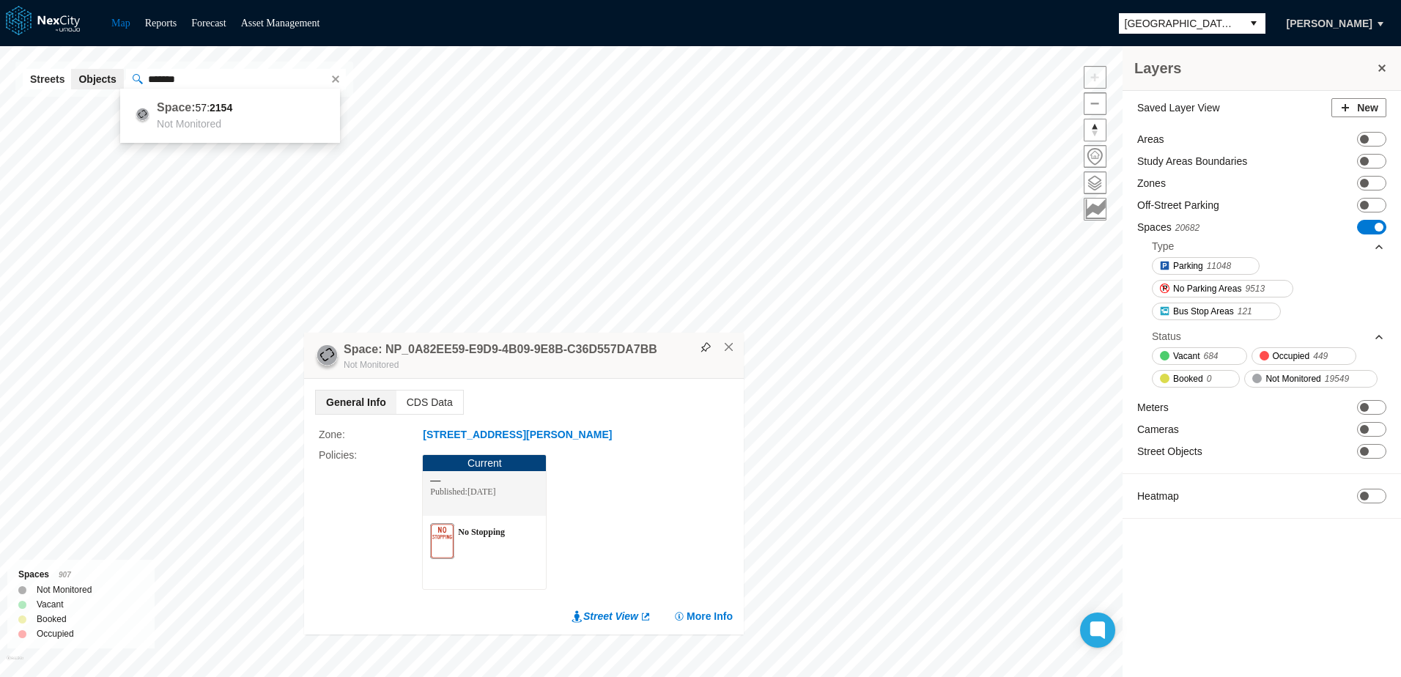
drag, startPoint x: 205, startPoint y: 81, endPoint x: 129, endPoint y: 74, distance: 76.5
click at [129, 74] on span "*******" at bounding box center [236, 79] width 220 height 21
click at [232, 121] on div "Not Monitored" at bounding box center [263, 124] width 212 height 16
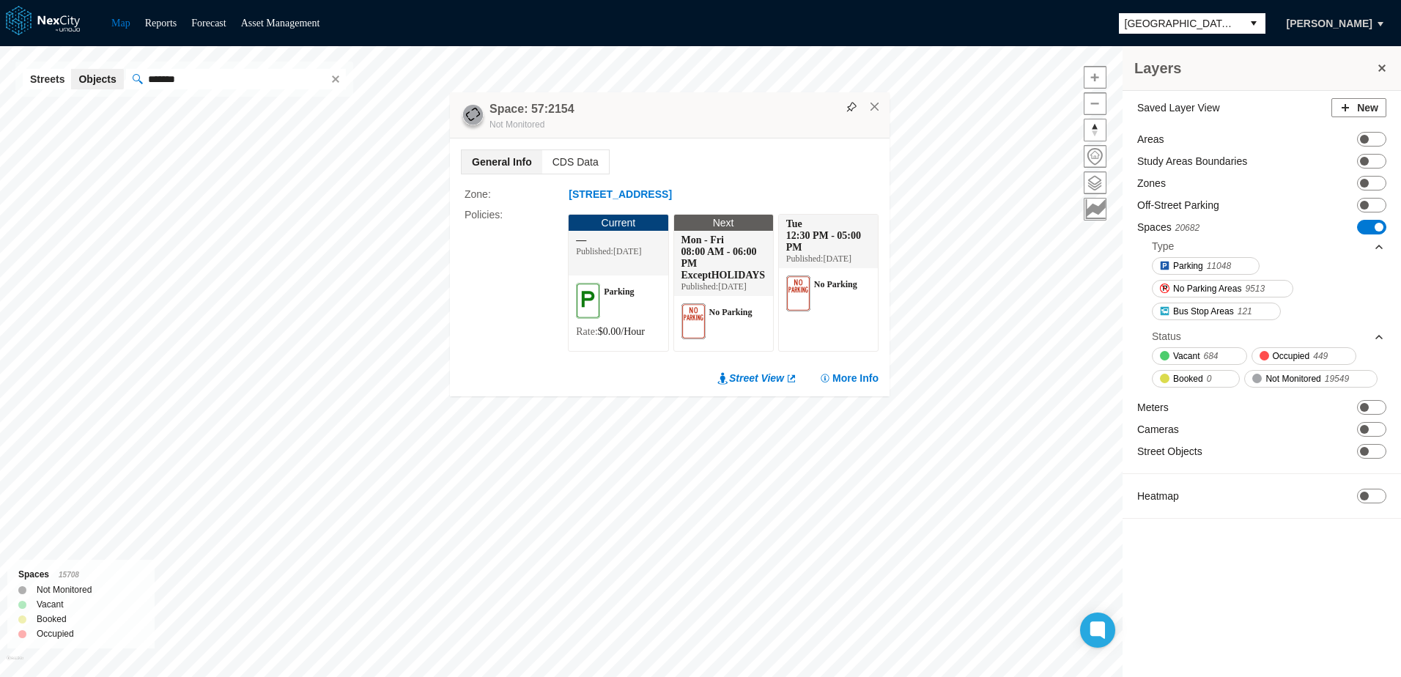
drag, startPoint x: 717, startPoint y: 83, endPoint x: 481, endPoint y: 225, distance: 275.4
click at [481, 138] on div "Space: 57:2154 Not Monitored" at bounding box center [670, 115] width 440 height 46
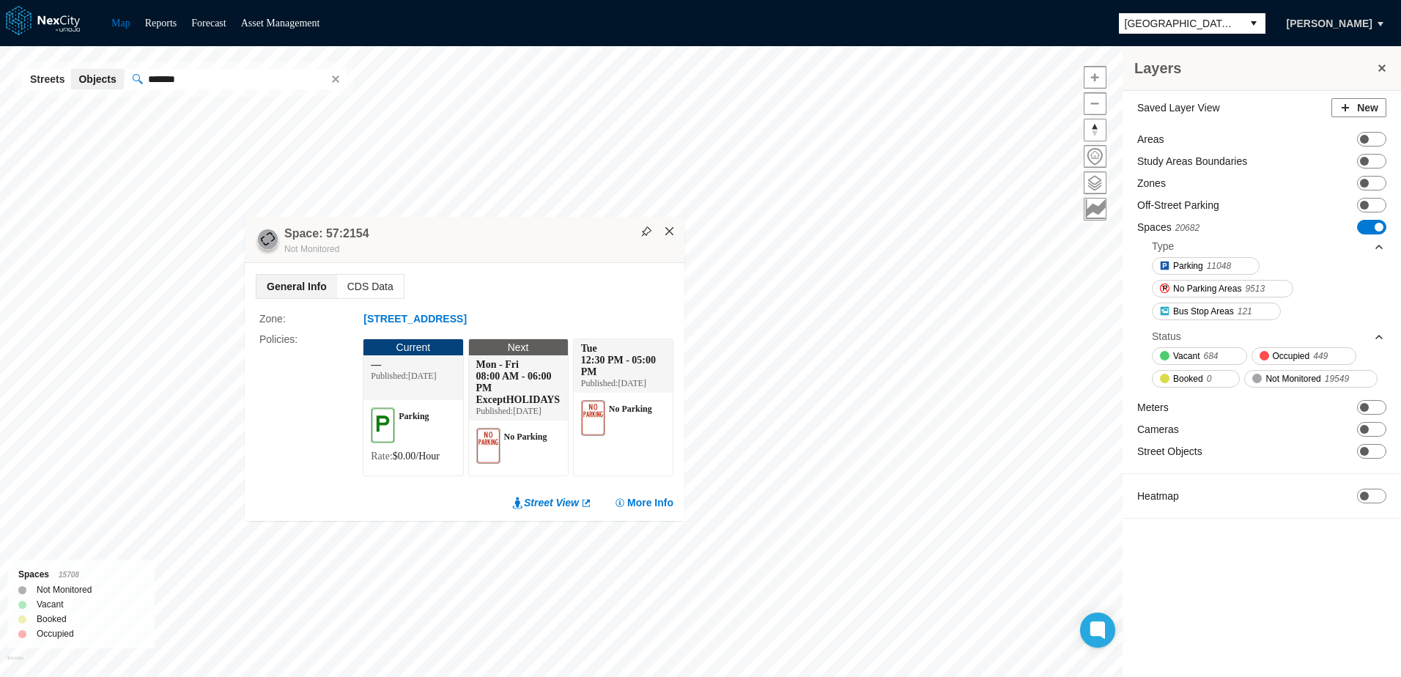
click at [669, 225] on button "×" at bounding box center [669, 231] width 13 height 13
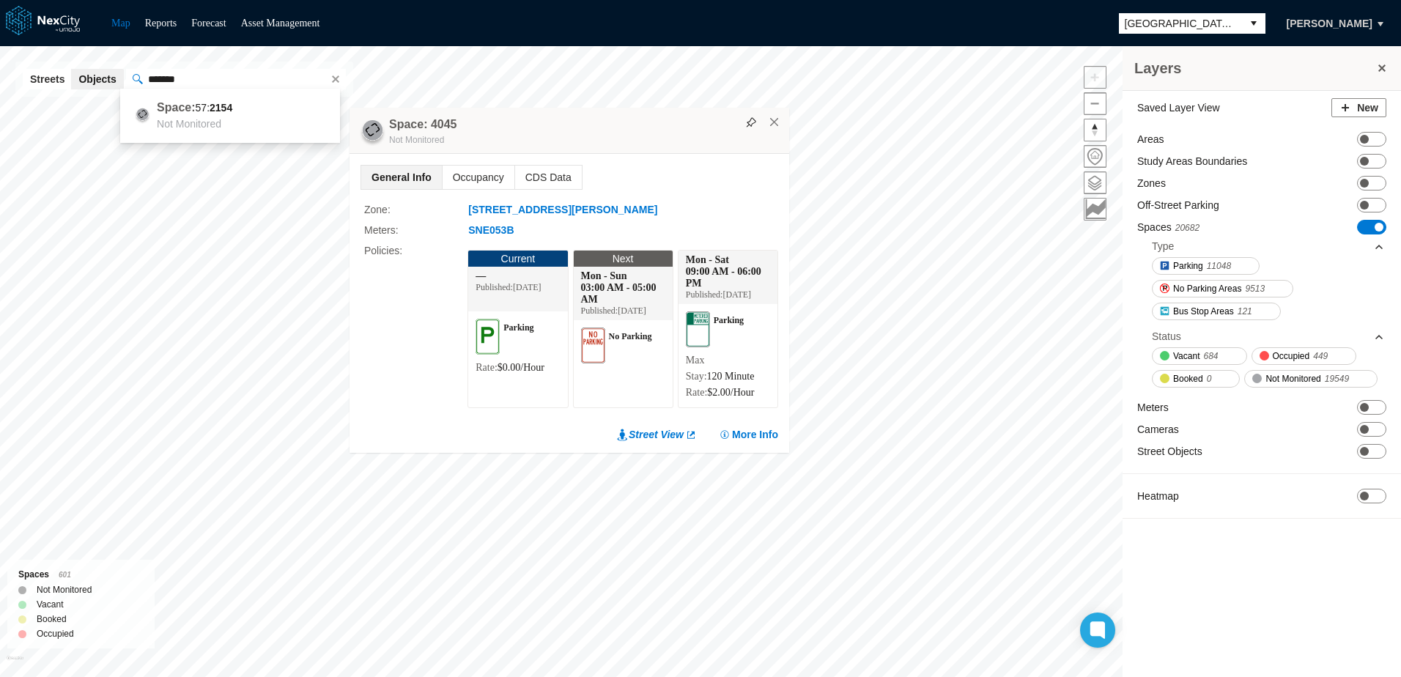
drag, startPoint x: 231, startPoint y: 83, endPoint x: 105, endPoint y: 79, distance: 126.1
click at [105, 79] on div "Streets Objects *******" at bounding box center [184, 79] width 338 height 35
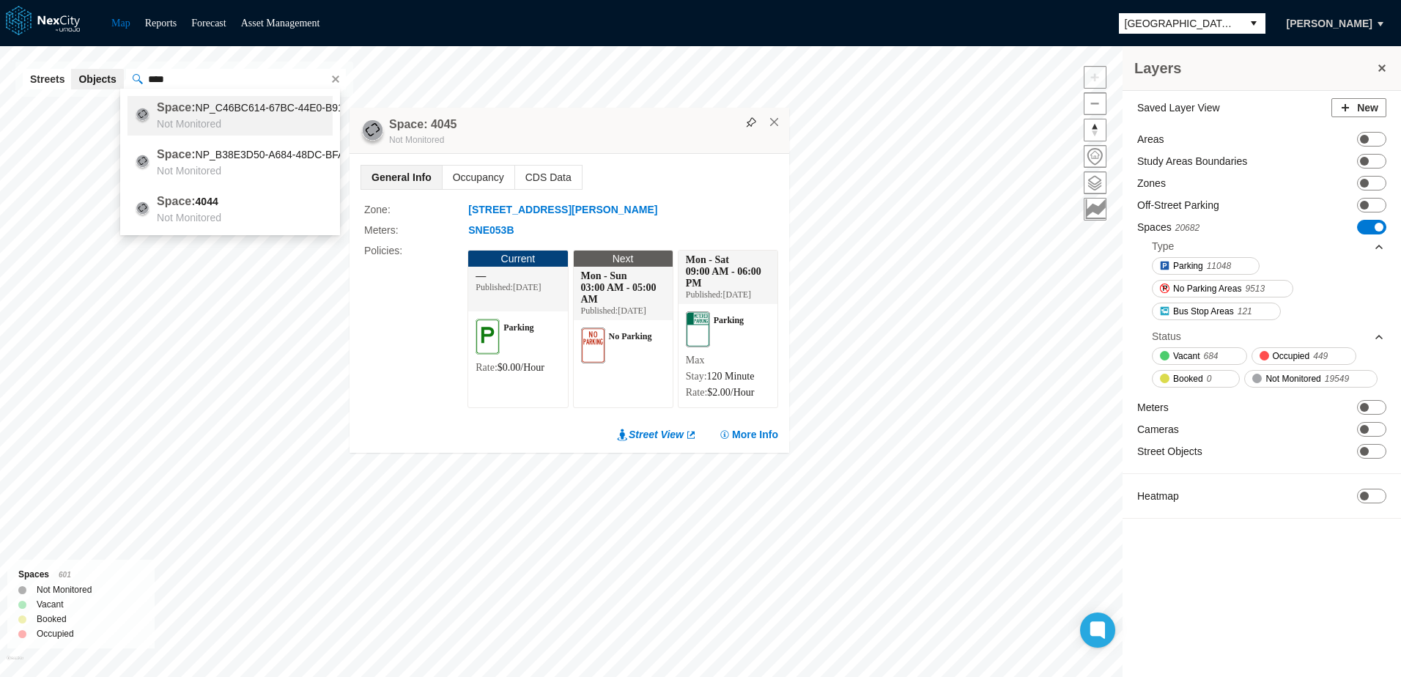
click at [185, 108] on label "Space:" at bounding box center [176, 107] width 38 height 12
type input "**********"
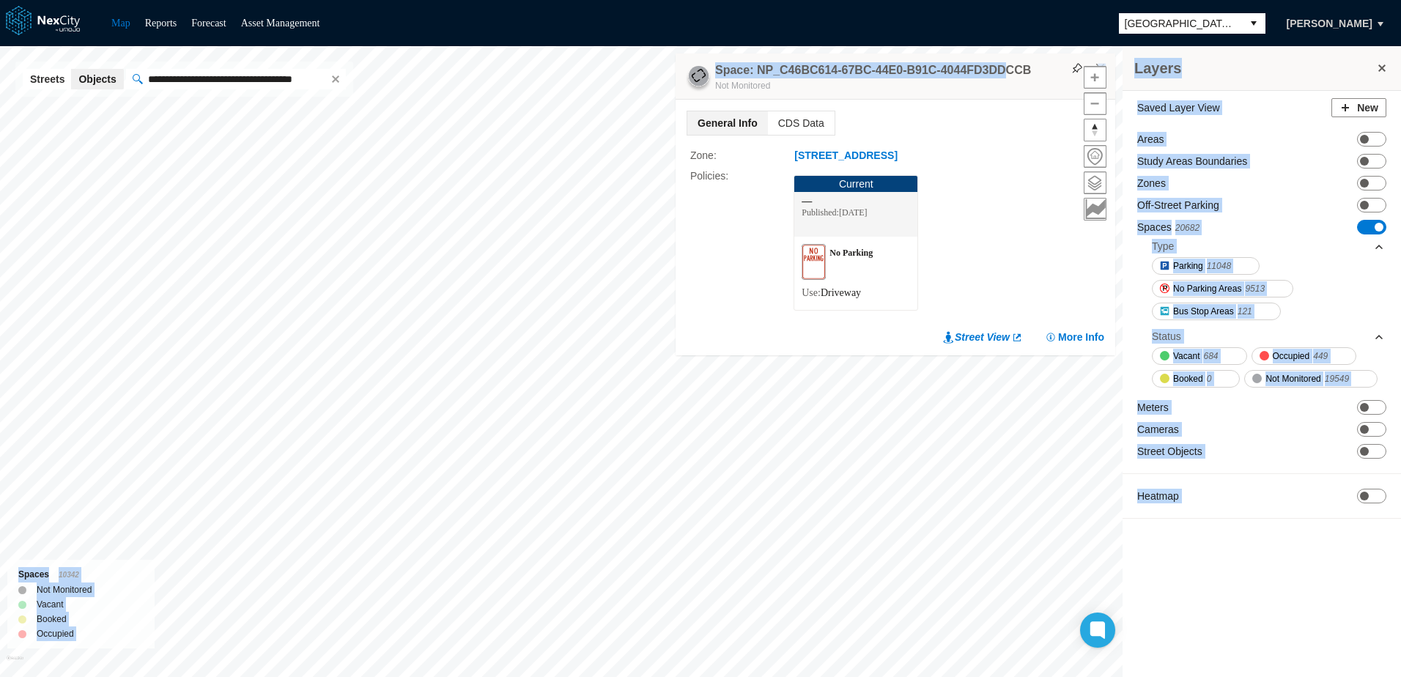
click at [395, 185] on div "Layers Saved Layer View New Areas ON OFF Study Areas Boundaries ON OFF Zones ON…" at bounding box center [700, 361] width 1401 height 631
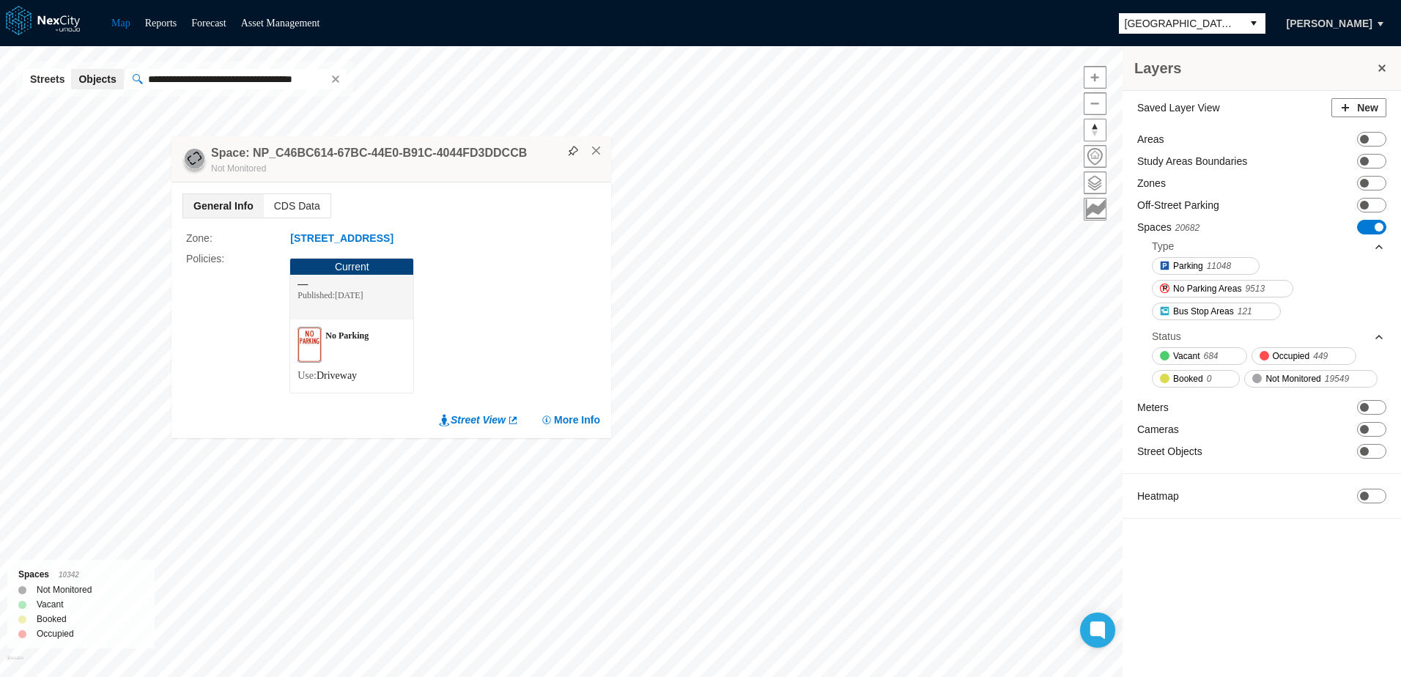
drag, startPoint x: 1034, startPoint y: 75, endPoint x: 470, endPoint y: 166, distance: 571.3
click at [462, 169] on div "Space: NP_C46BC614-67BC-44E0-B91C-4044FD3DDCCB Not Monitored" at bounding box center [391, 159] width 440 height 46
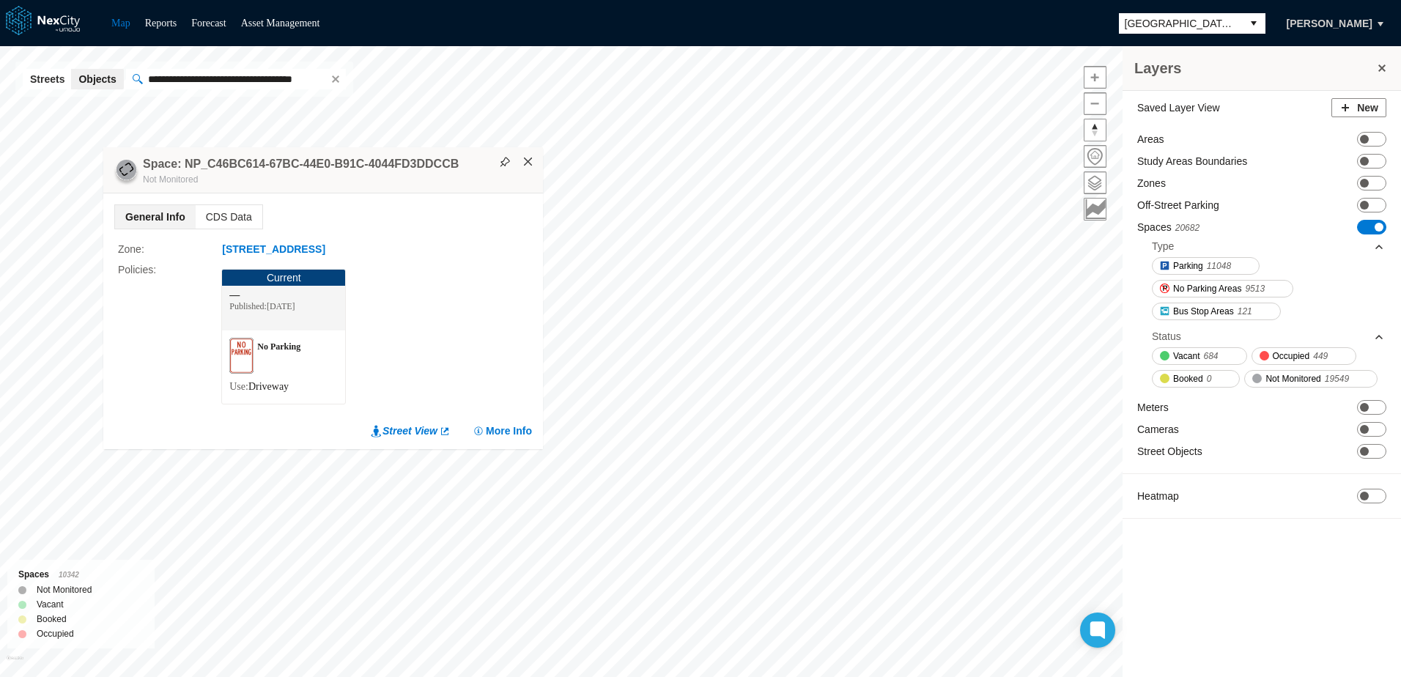
click at [527, 158] on button "×" at bounding box center [528, 161] width 13 height 13
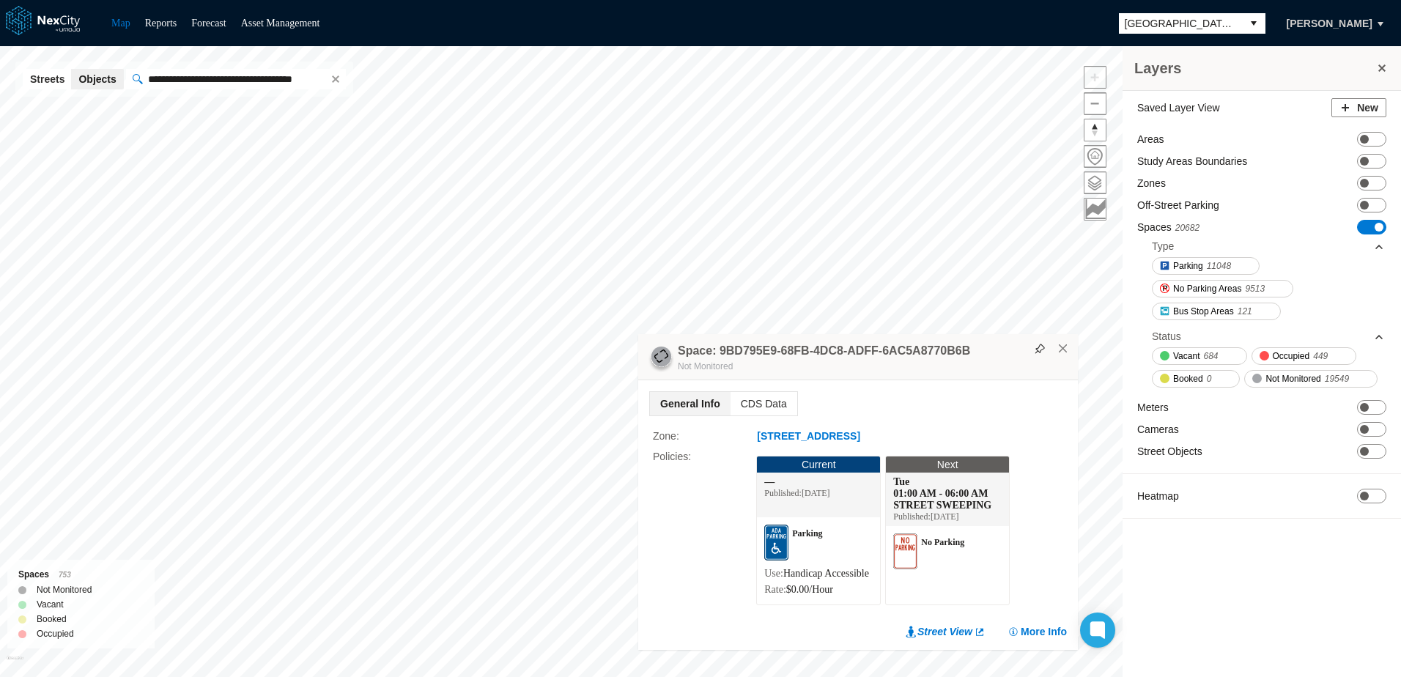
drag, startPoint x: 729, startPoint y: 360, endPoint x: 997, endPoint y: 325, distance: 270.3
click at [997, 334] on div "Space: 9BD795E9-68FB-4DC8-ADFF-6AC5A8770B6B Not Monitored" at bounding box center [858, 357] width 440 height 46
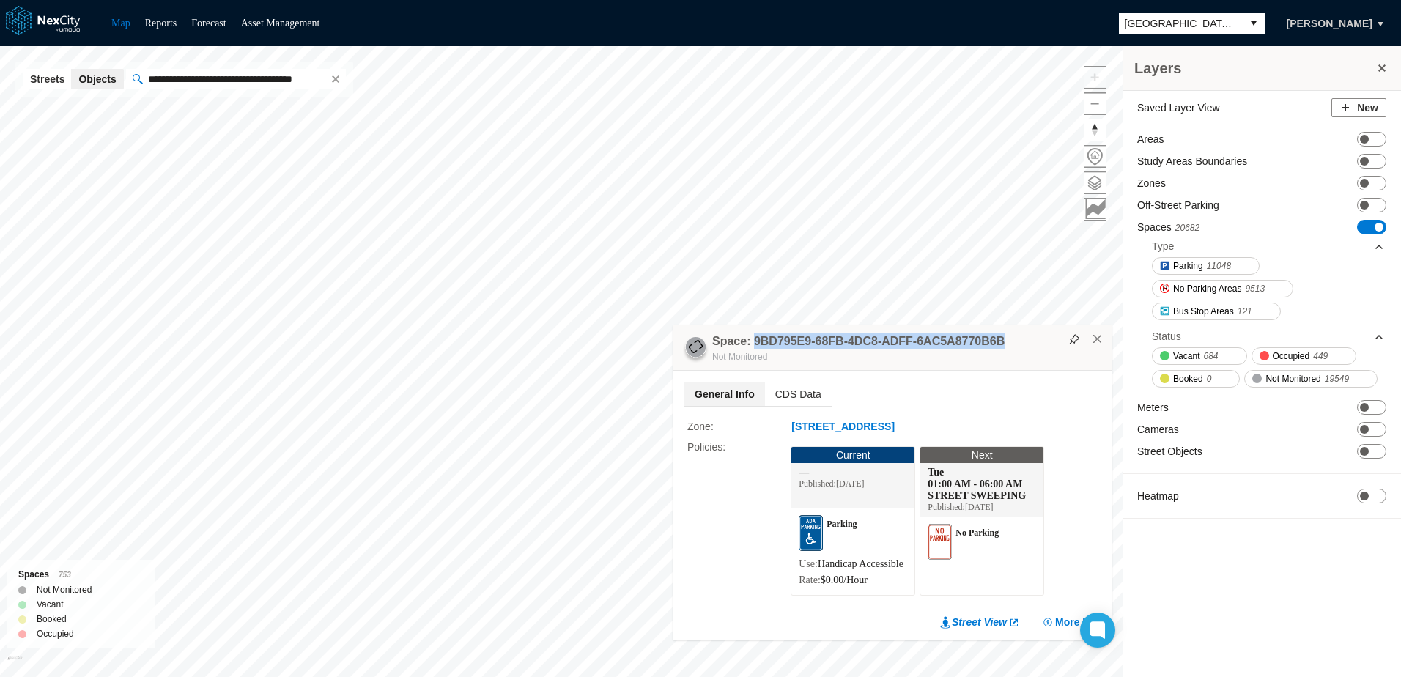
drag, startPoint x: 987, startPoint y: 325, endPoint x: 749, endPoint y: 328, distance: 237.4
click at [749, 333] on h4 "Space: 9BD795E9-68FB-4DC8-ADFF-6AC5A8770B6B" at bounding box center [858, 341] width 292 height 16
copy h4 "9BD795E9-68FB-4DC8-ADFF-6AC5A8770B6B"
click at [1094, 333] on button "×" at bounding box center [1097, 339] width 13 height 13
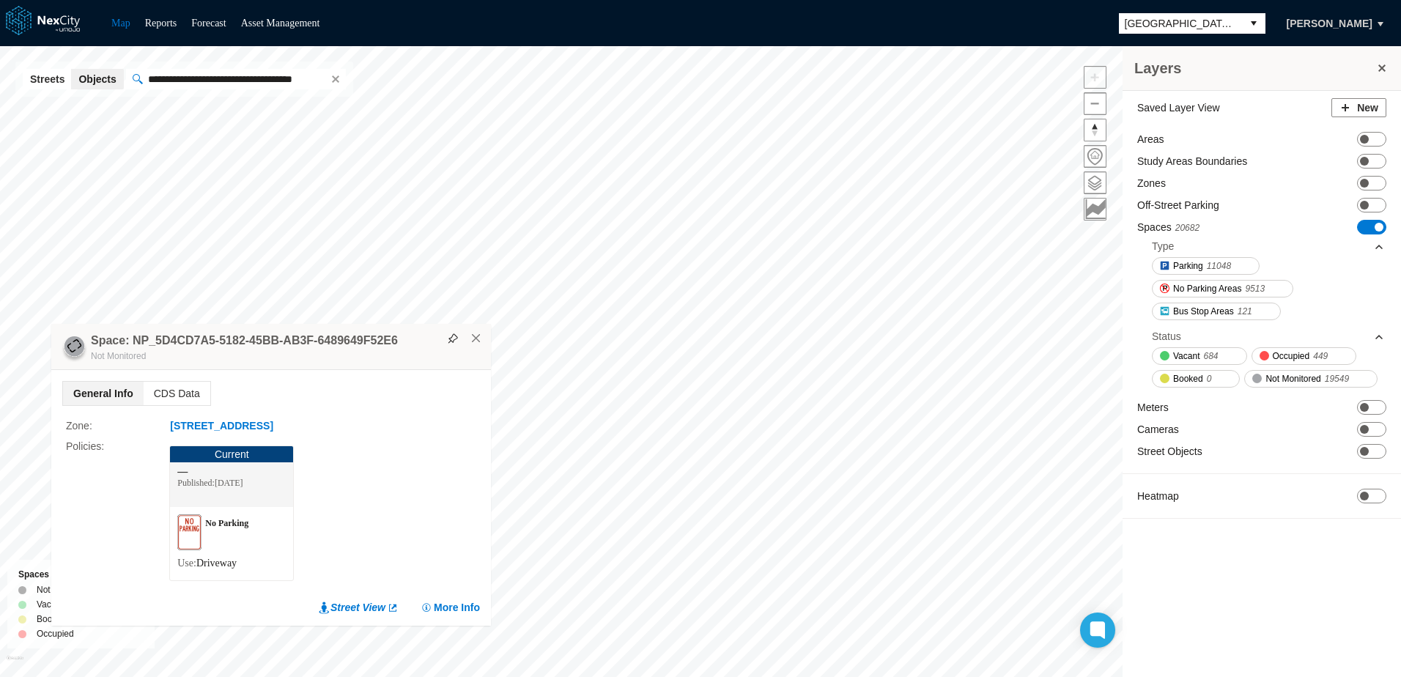
drag, startPoint x: 591, startPoint y: 349, endPoint x: 251, endPoint y: 348, distance: 339.9
click at [251, 348] on div "Space: NP_5D4CD7A5-5182-45BB-AB3F-6489649F52E6 Not Monitored" at bounding box center [271, 347] width 440 height 46
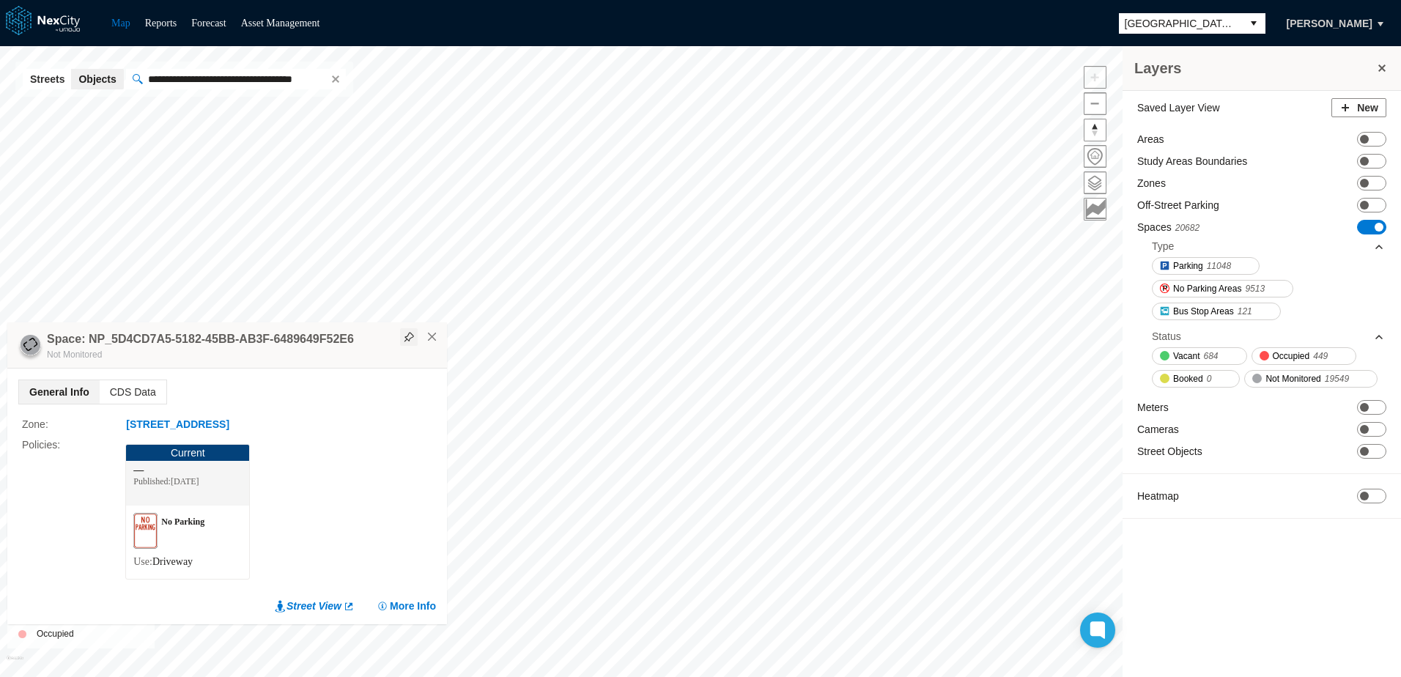
click at [410, 338] on img at bounding box center [409, 337] width 10 height 10
click at [330, 77] on span at bounding box center [336, 79] width 12 height 12
click at [274, 75] on input "text" at bounding box center [244, 79] width 204 height 21
paste input "**********"
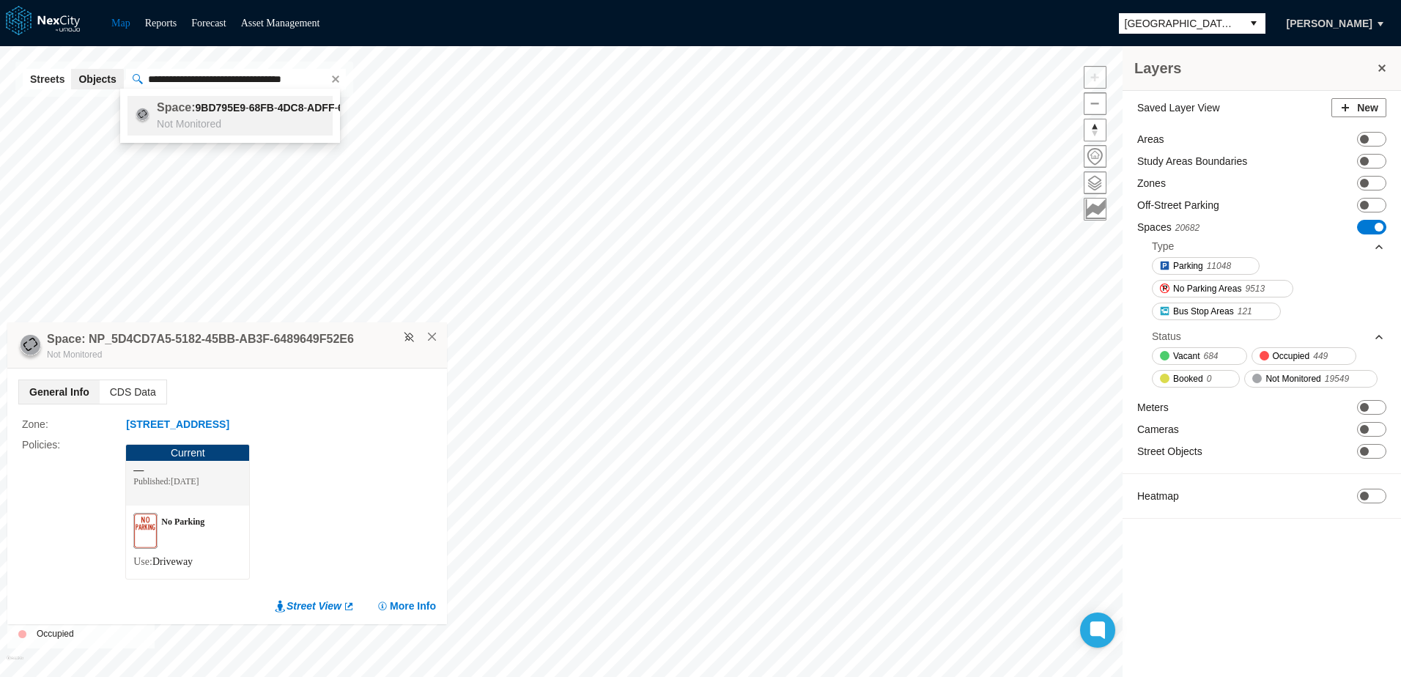
click at [264, 114] on span "9BD795E9 - 68FB - 4DC8 - ADFF - 6AC5A8770B6B" at bounding box center [306, 108] width 220 height 12
type input "**********"
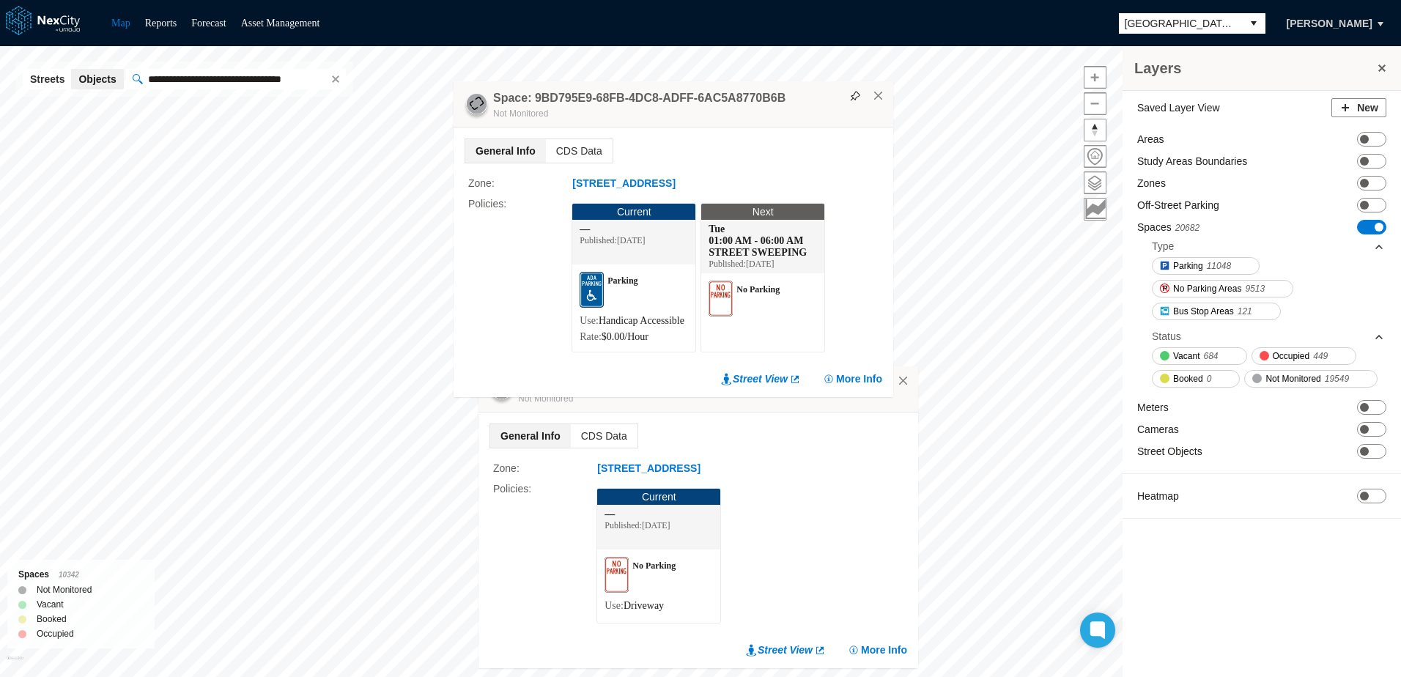
drag, startPoint x: 826, startPoint y: 75, endPoint x: 579, endPoint y: 178, distance: 267.6
click at [579, 127] on div "Space: 9BD795E9-68FB-4DC8-ADFF-6AC5A8770B6B Not Monitored" at bounding box center [673, 104] width 440 height 46
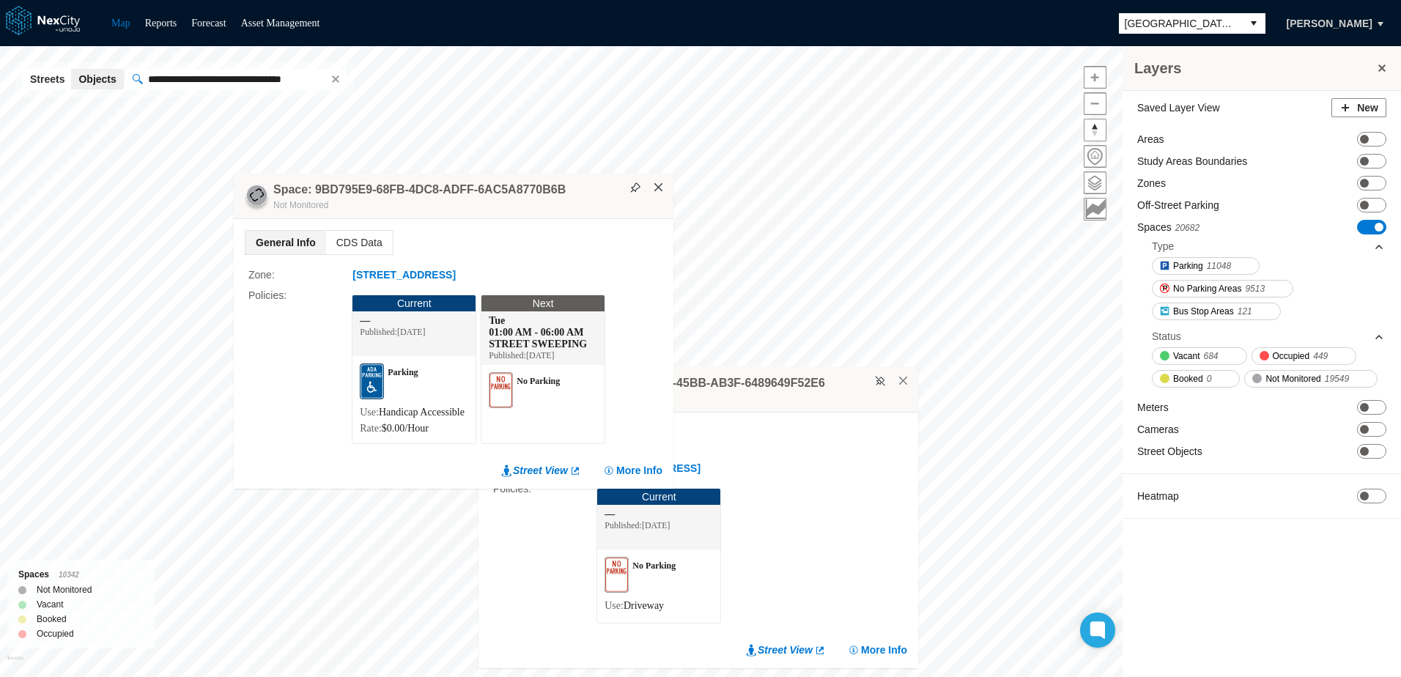
click at [661, 181] on button "×" at bounding box center [658, 187] width 13 height 13
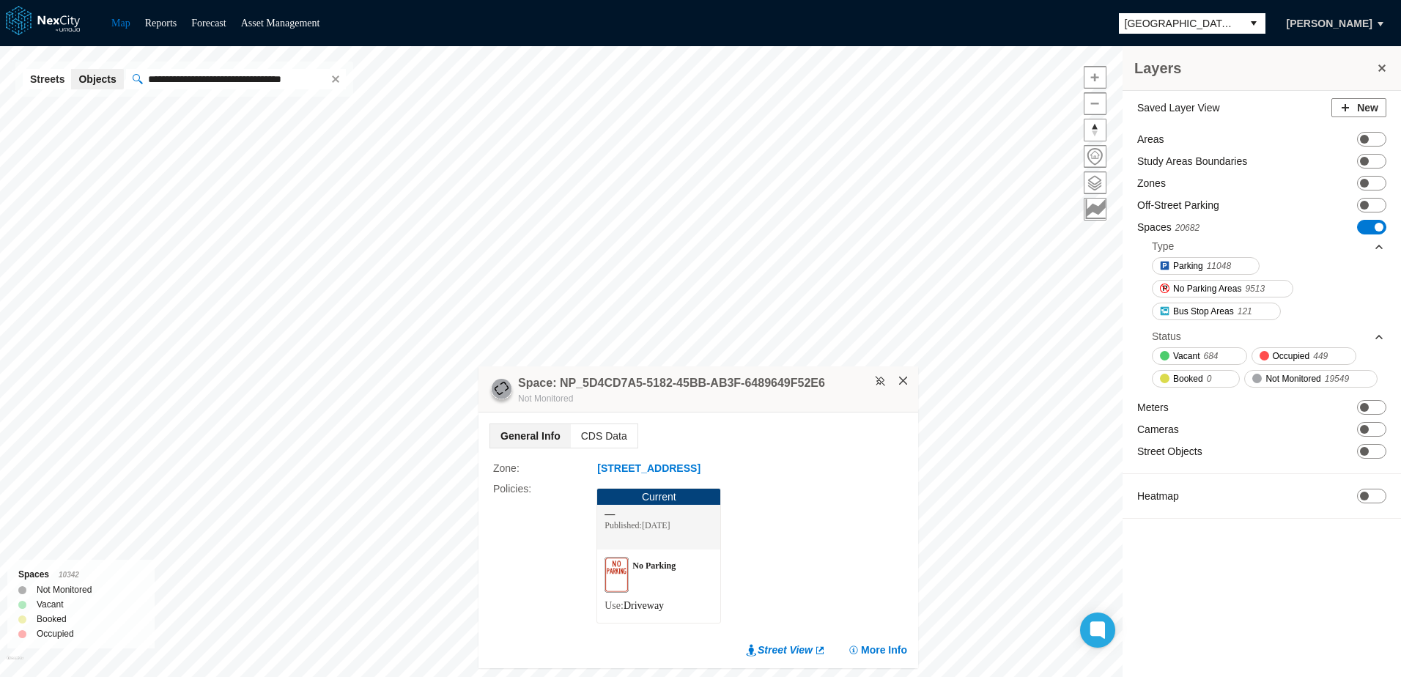
click at [909, 379] on button "×" at bounding box center [903, 380] width 13 height 13
